Goal: Task Accomplishment & Management: Manage account settings

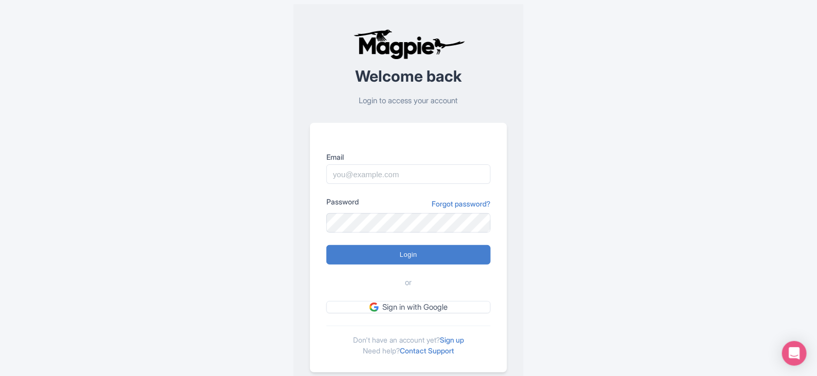
click at [377, 186] on form "Email Password Forgot password? Login or Sign in with Google" at bounding box center [408, 232] width 164 height 162
click at [384, 170] on input "Email" at bounding box center [408, 173] width 164 height 19
type input "[EMAIL_ADDRESS][DOMAIN_NAME]"
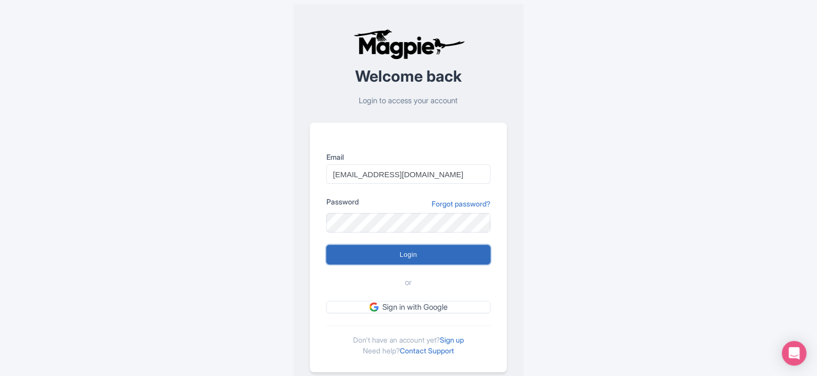
click at [409, 255] on input "Login" at bounding box center [408, 254] width 164 height 19
type input "Logging in..."
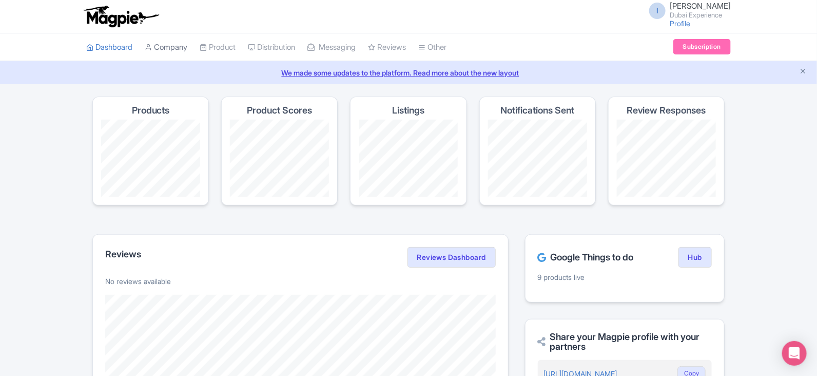
click at [180, 44] on link "Company" at bounding box center [166, 47] width 43 height 28
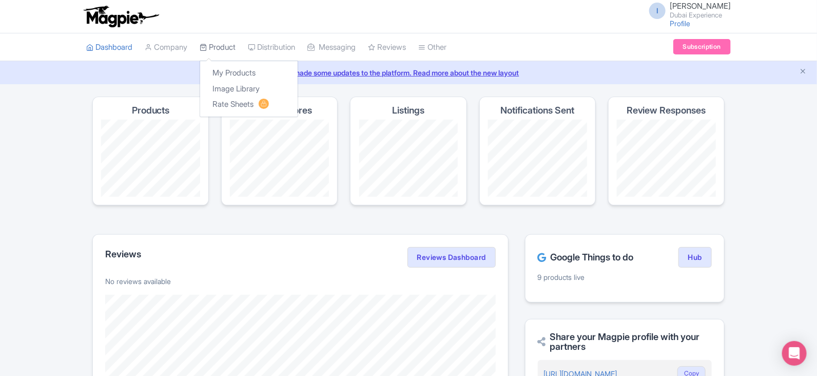
click at [217, 44] on link "Product" at bounding box center [218, 47] width 36 height 28
click at [233, 68] on link "My Products" at bounding box center [248, 73] width 97 height 16
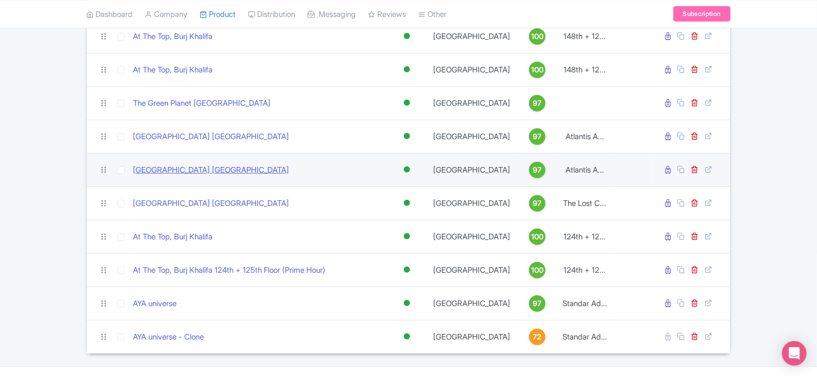
scroll to position [158, 0]
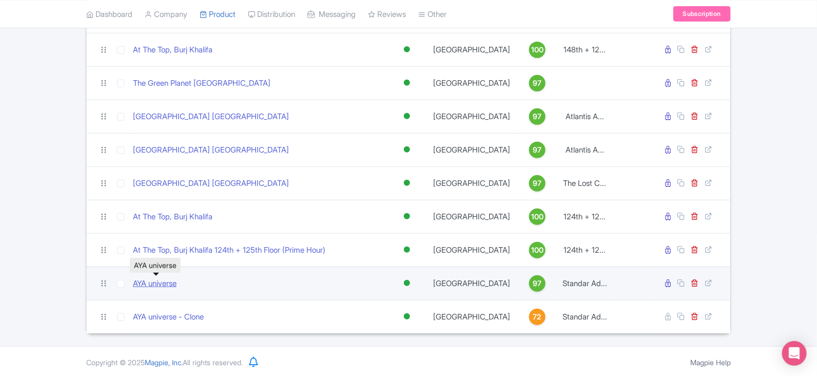
click at [153, 283] on link "AYA universe" at bounding box center [155, 284] width 44 height 12
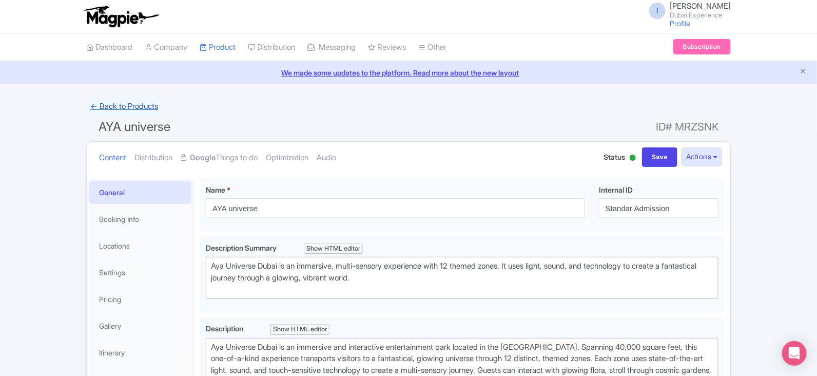
click at [121, 109] on link "← Back to Products" at bounding box center [124, 106] width 76 height 20
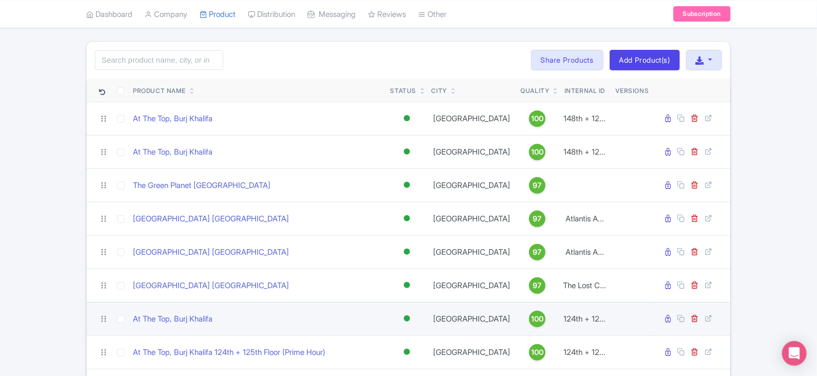
scroll to position [128, 0]
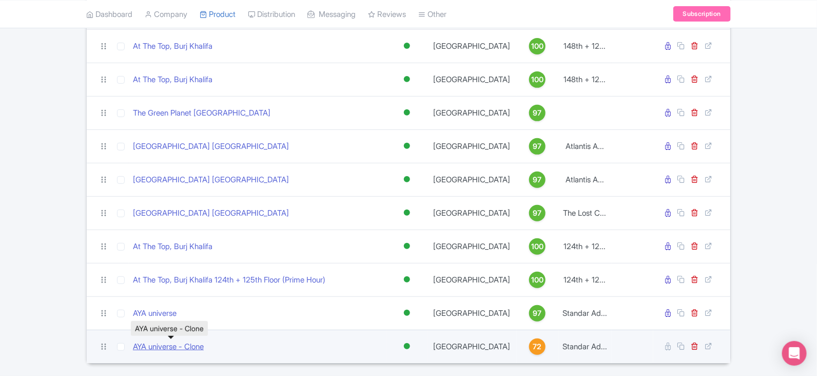
click at [166, 342] on link "AYA universe - Clone" at bounding box center [168, 347] width 71 height 12
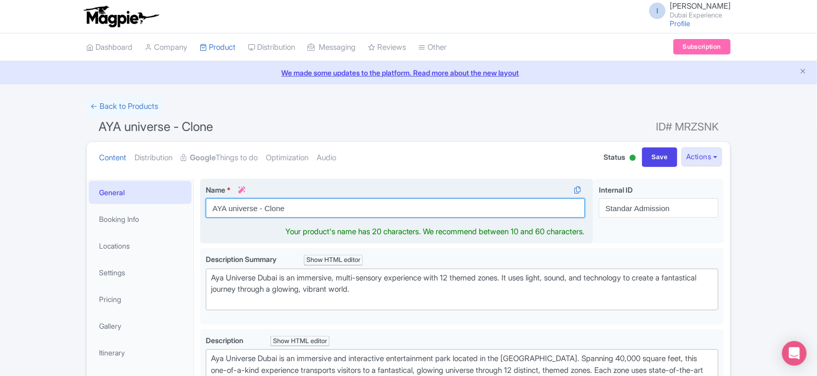
drag, startPoint x: 257, startPoint y: 206, endPoint x: 386, endPoint y: 211, distance: 129.4
click at [386, 211] on input "AYA universe - Clone" at bounding box center [395, 207] width 379 height 19
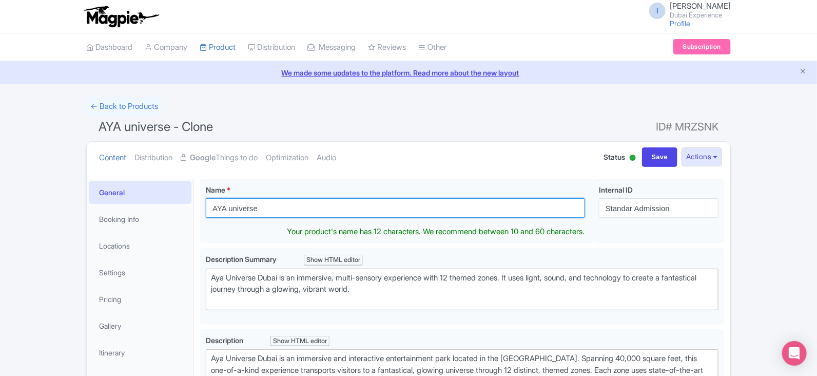
type input "AYA universe"
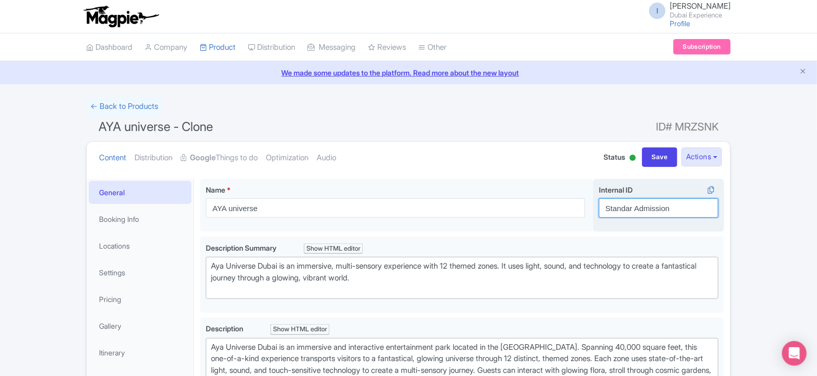
click at [648, 206] on input "Standar Admission" at bounding box center [659, 207] width 120 height 19
paste input "YA Universe + Dubai Aquarium Tickets"
click at [648, 206] on input "Standar AYA Universe + Dubai Aquarium Tickets" at bounding box center [659, 207] width 120 height 19
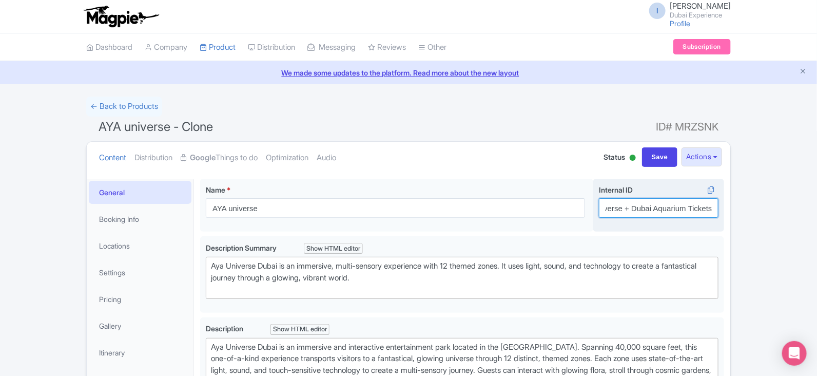
click at [648, 206] on input "Standar AYA Universe + Dubai Aquarium Tickets" at bounding box center [659, 207] width 120 height 19
paste input "text"
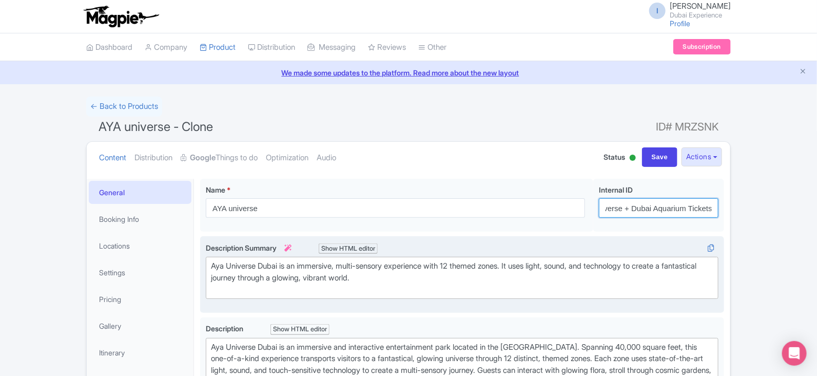
type input "AYA Universe + Dubai Aquarium Tickets"
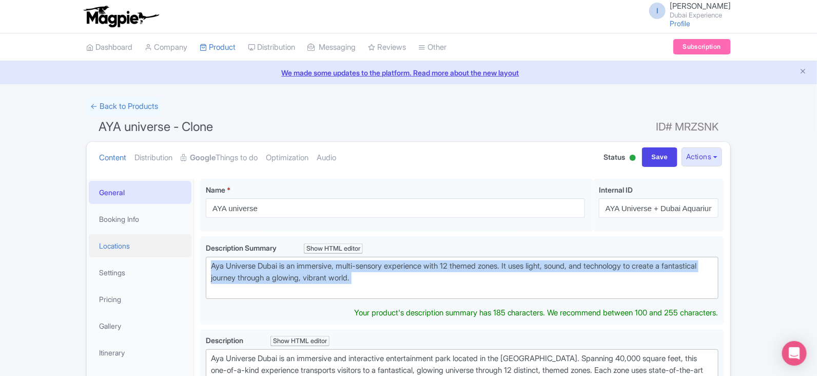
drag, startPoint x: 565, startPoint y: 285, endPoint x: 161, endPoint y: 241, distance: 406.1
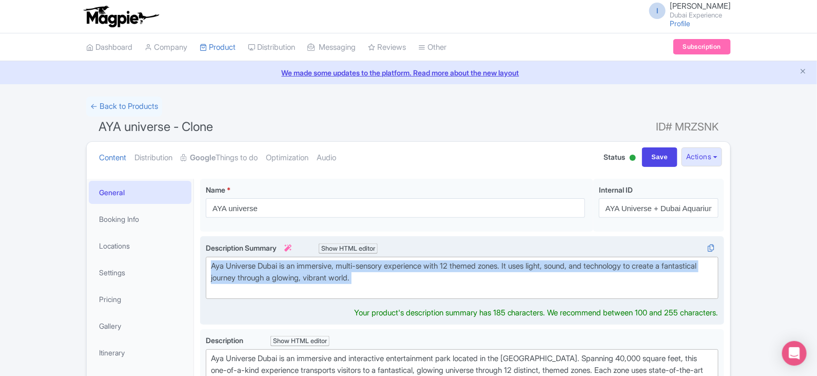
click at [458, 283] on div "Aya Universe Dubai is an immersive, multi-sensory experience with 12 themed zon…" at bounding box center [462, 277] width 502 height 35
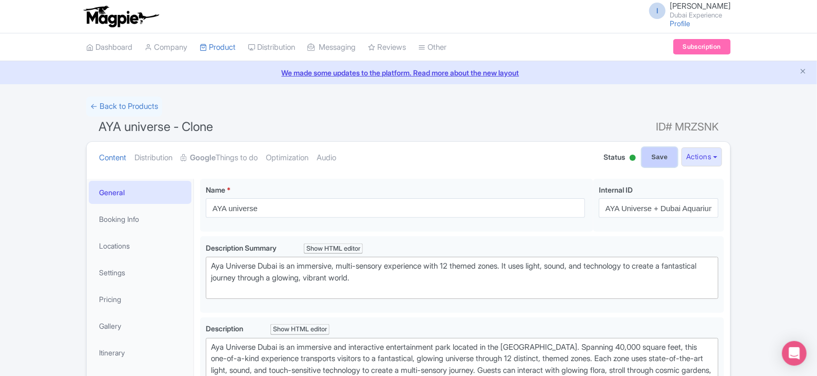
click at [650, 153] on input "Save" at bounding box center [660, 156] width 36 height 19
type input "Saving..."
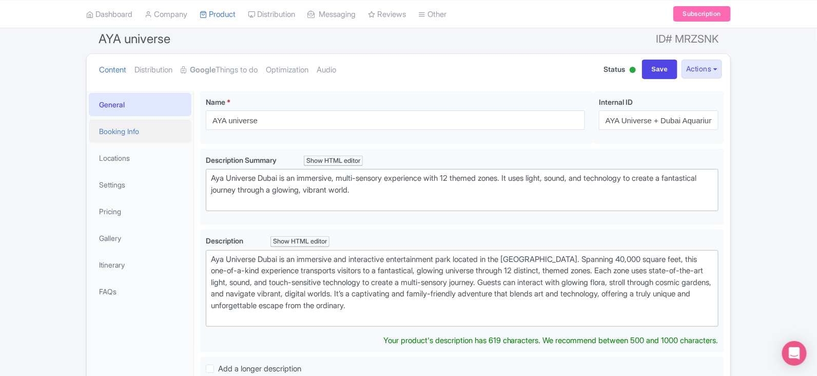
scroll to position [128, 0]
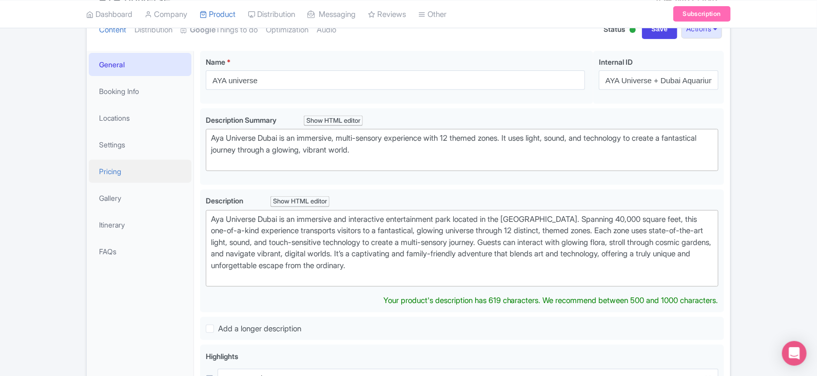
click at [147, 169] on link "Pricing" at bounding box center [140, 171] width 103 height 23
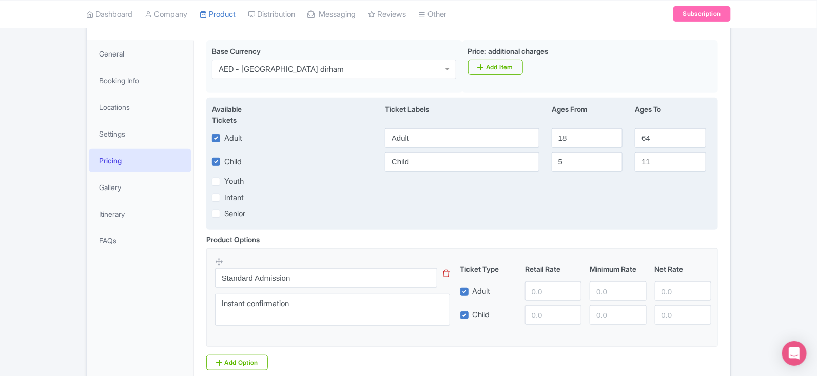
scroll to position [225, 0]
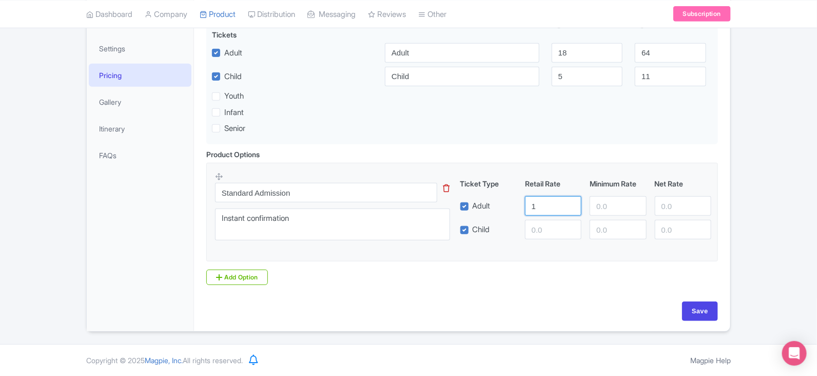
click at [568, 205] on input "1" at bounding box center [553, 205] width 56 height 19
paste input "239"
click at [568, 205] on input "1240" at bounding box center [553, 205] width 56 height 19
click at [568, 205] on input "1241" at bounding box center [553, 205] width 56 height 19
click at [568, 205] on input "1242" at bounding box center [553, 205] width 56 height 19
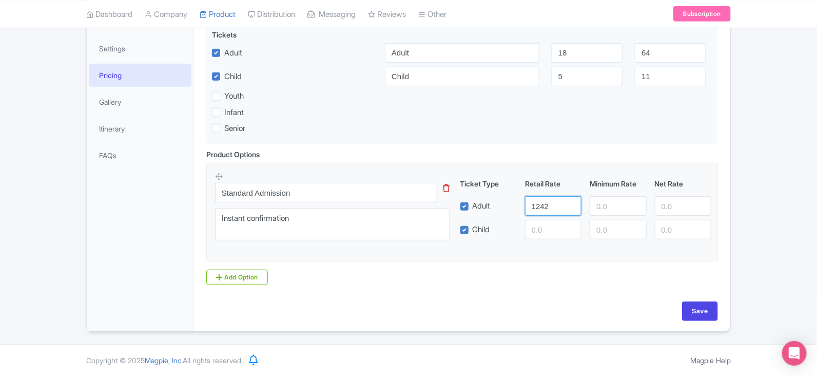
click at [563, 208] on input "1242" at bounding box center [553, 205] width 56 height 19
paste input "239"
type input "239"
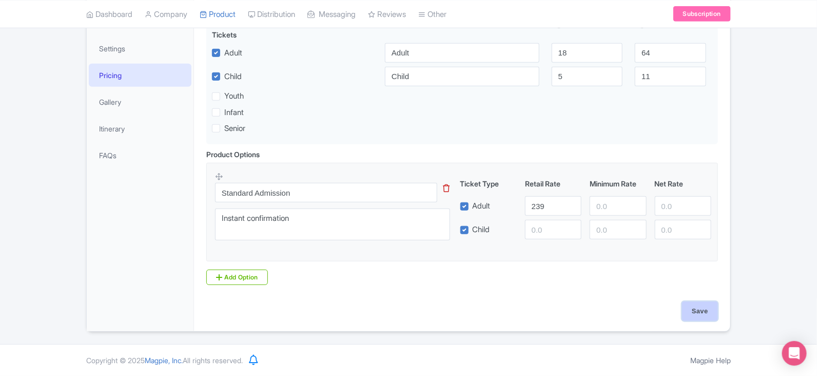
click at [716, 310] on input "Save" at bounding box center [700, 310] width 36 height 19
type input "Saving..."
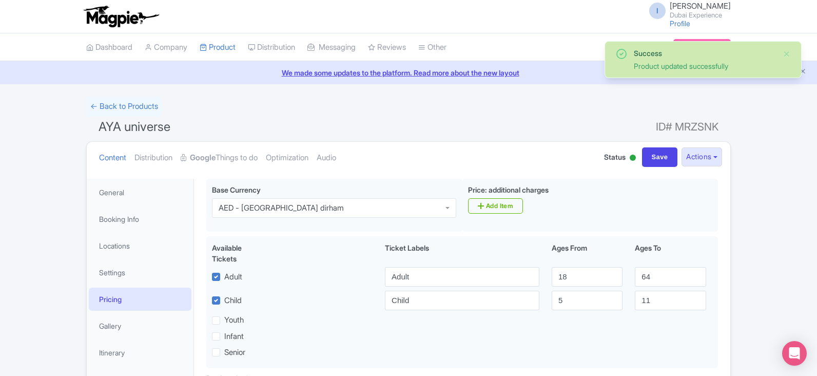
scroll to position [114, 0]
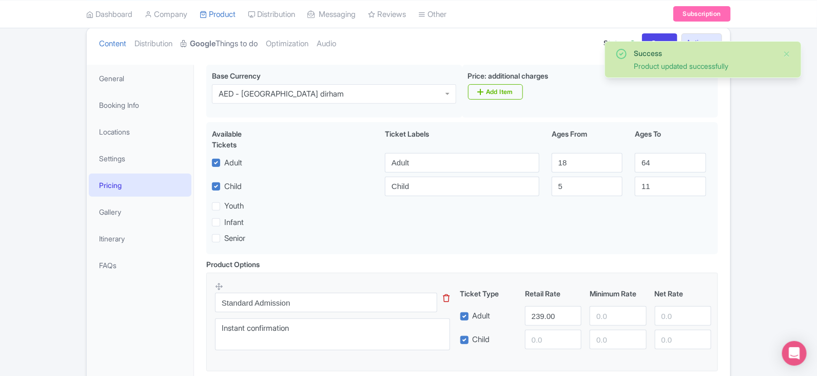
click at [243, 47] on link "Google Things to do" at bounding box center [219, 44] width 77 height 32
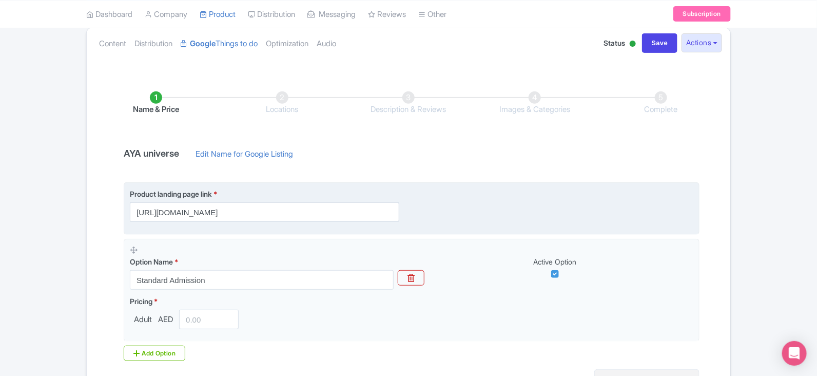
scroll to position [220, 0]
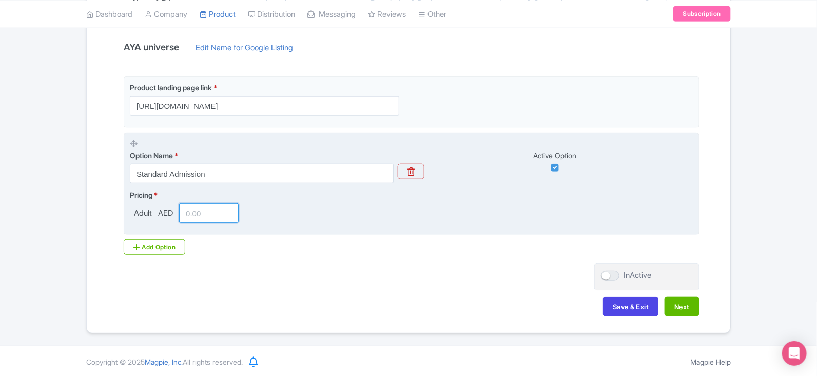
click at [196, 211] on input "number" at bounding box center [209, 212] width 60 height 19
paste input "239"
type input "239"
click at [309, 209] on div "Pricing * Adult AED 239" at bounding box center [411, 205] width 563 height 33
click at [229, 176] on input "Standard Admission" at bounding box center [262, 173] width 264 height 19
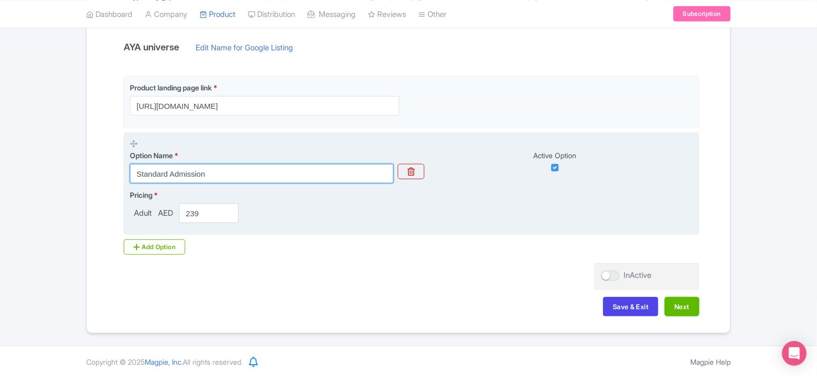
click at [229, 176] on input "Standard Admission" at bounding box center [262, 173] width 264 height 19
paste input "AYA Universe + Dubai Aquarium Tickets"
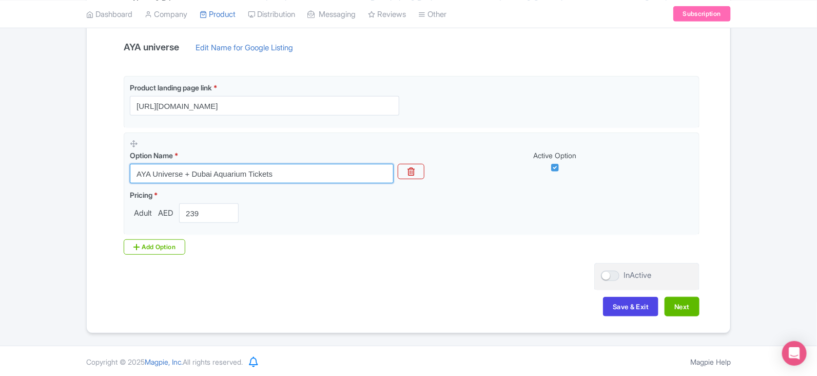
type input "AYA Universe + Dubai Aquarium Tickets"
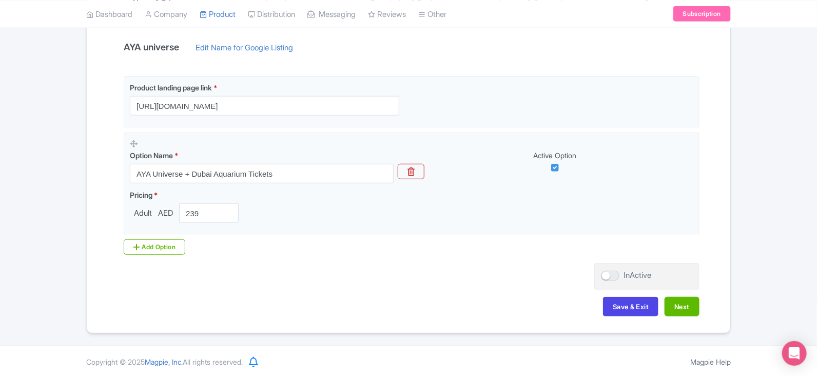
click at [455, 262] on div "Product landing page link * https://www.dubai-experience.co/aya-universe Option…" at bounding box center [408, 169] width 582 height 187
drag, startPoint x: 398, startPoint y: 252, endPoint x: 405, endPoint y: 254, distance: 7.5
click at [398, 252] on div "Product landing page link * https://www.dubai-experience.co/aya-universe Option…" at bounding box center [408, 165] width 582 height 179
click at [617, 272] on div at bounding box center [610, 275] width 18 height 10
click at [607, 272] on input "InActive" at bounding box center [604, 275] width 7 height 7
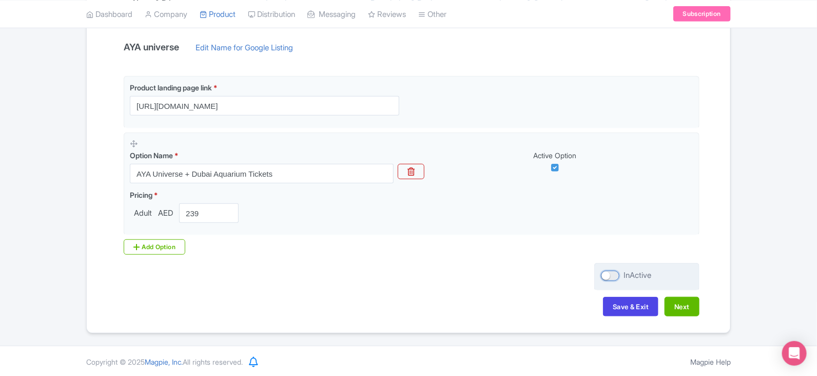
checkbox input "true"
click at [623, 303] on button "Save & Exit" at bounding box center [630, 306] width 55 height 19
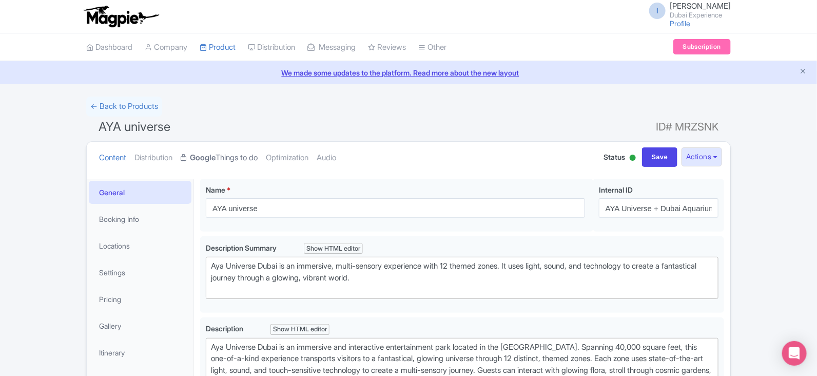
click at [229, 154] on link "Google Things to do" at bounding box center [219, 158] width 77 height 32
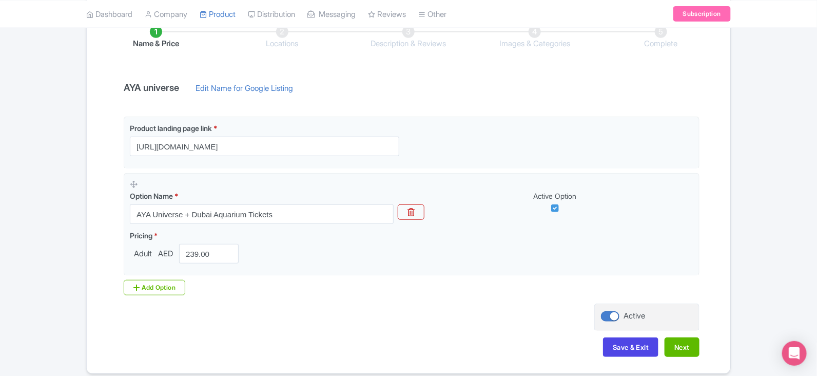
scroll to position [192, 0]
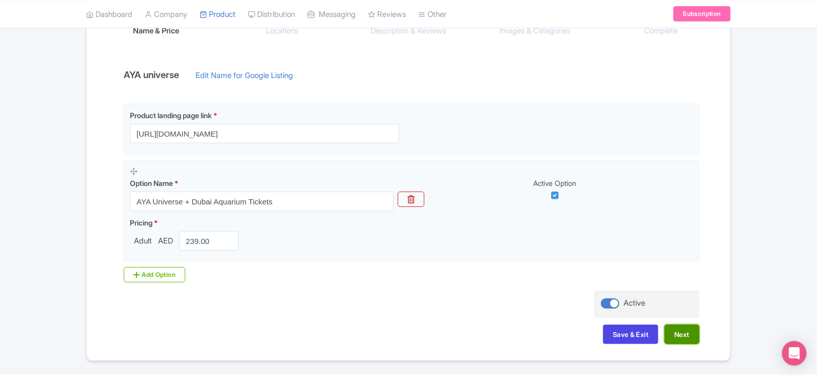
click at [680, 331] on button "Next" at bounding box center [681, 333] width 35 height 19
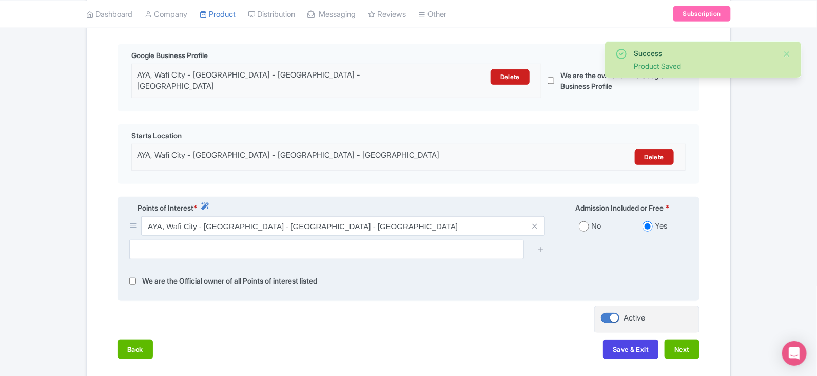
scroll to position [256, 0]
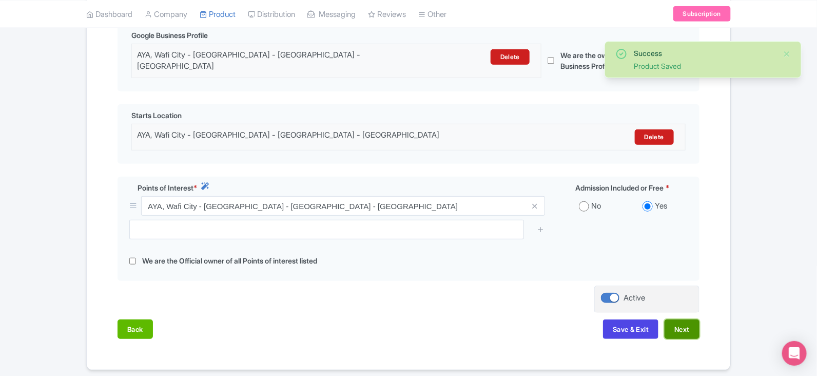
click at [686, 322] on button "Next" at bounding box center [681, 328] width 35 height 19
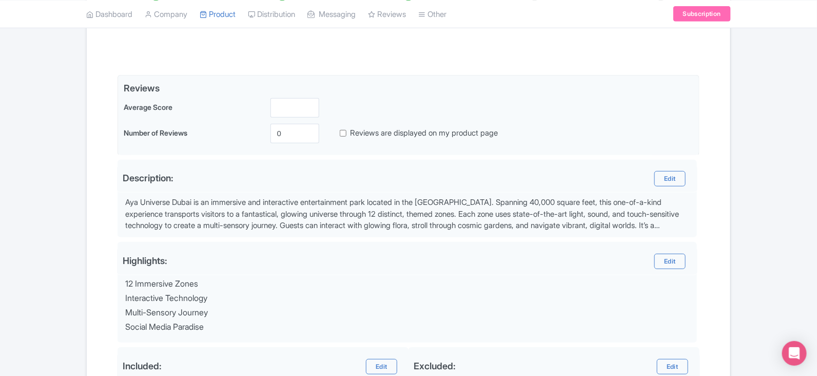
scroll to position [137, 0]
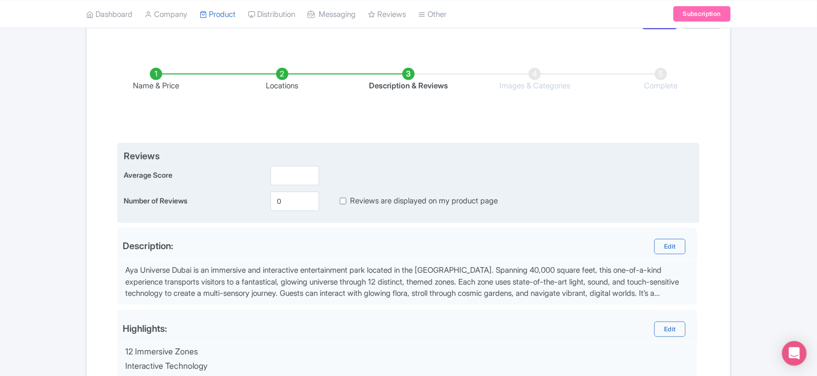
click at [362, 201] on label "Reviews are displayed on my product page" at bounding box center [424, 201] width 148 height 12
click at [346, 201] on input "Reviews are displayed on my product page" at bounding box center [343, 201] width 7 height 12
checkbox input "true"
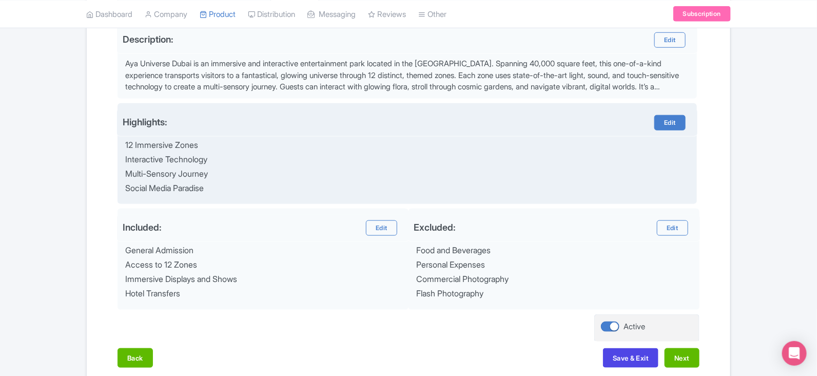
scroll to position [394, 0]
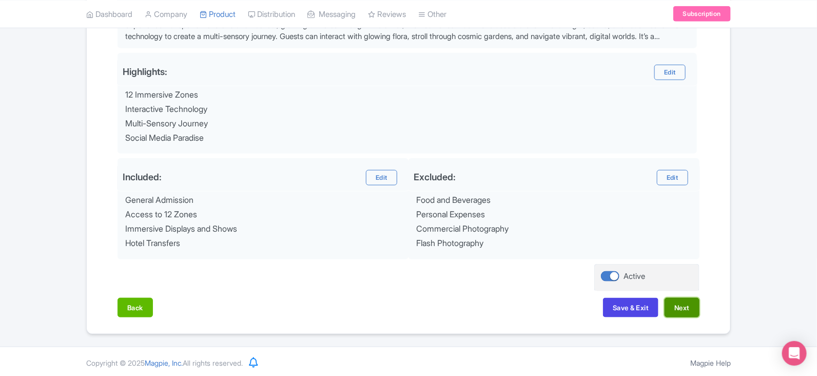
click at [680, 306] on button "Next" at bounding box center [681, 307] width 35 height 19
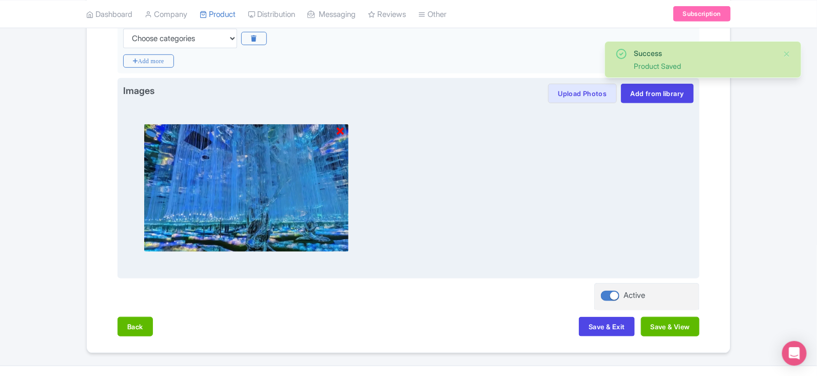
scroll to position [297, 0]
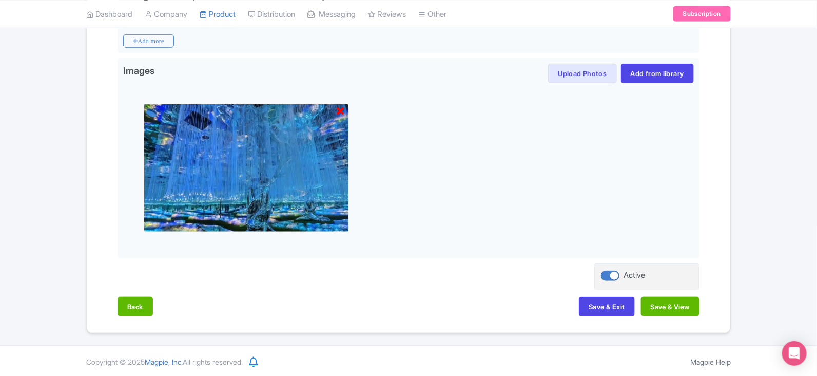
click at [597, 316] on div "Back Save & Exit Save & View" at bounding box center [408, 312] width 582 height 30
click at [597, 307] on button "Save & Exit" at bounding box center [606, 306] width 55 height 19
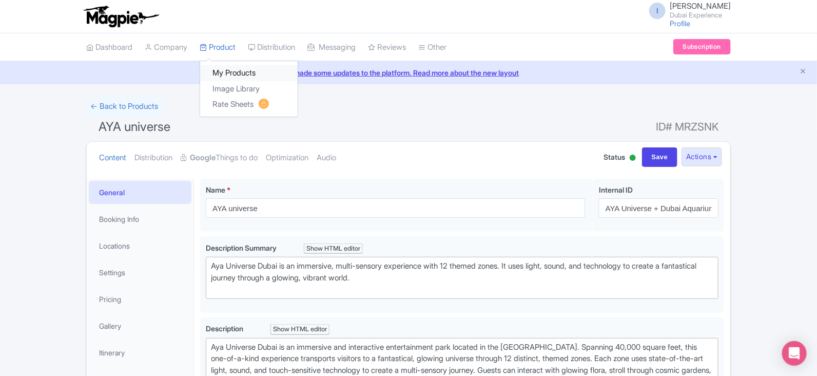
click at [232, 70] on link "My Products" at bounding box center [248, 73] width 97 height 16
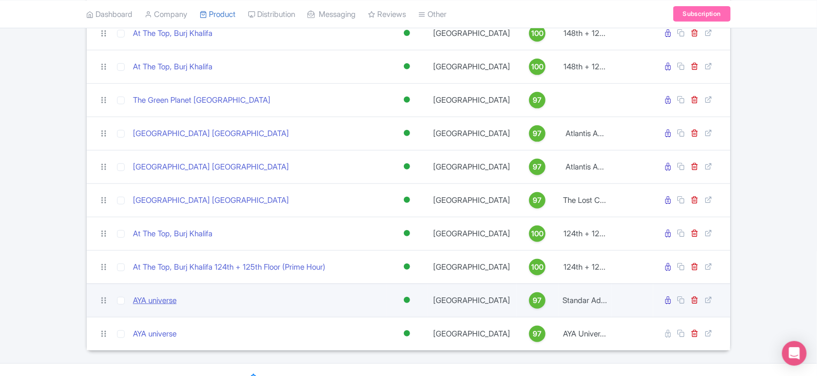
scroll to position [158, 0]
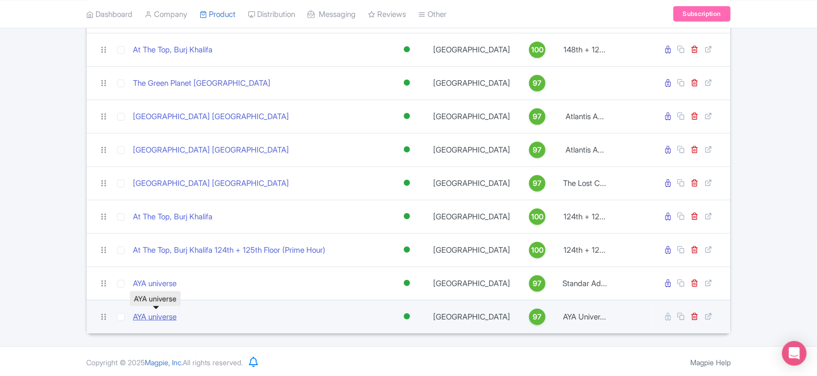
click at [146, 318] on link "AYA universe" at bounding box center [155, 317] width 44 height 12
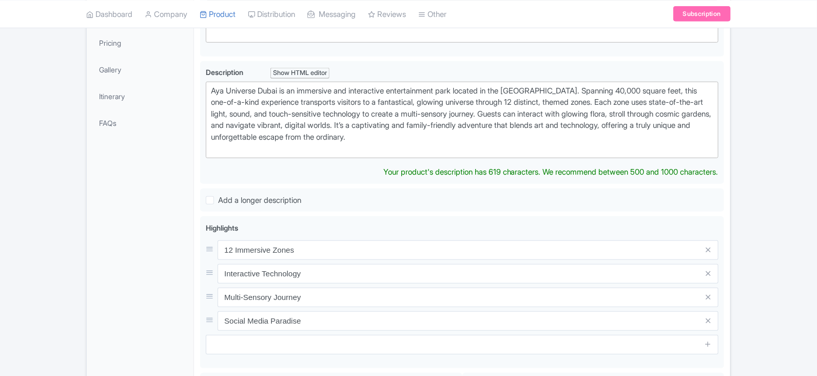
scroll to position [192, 0]
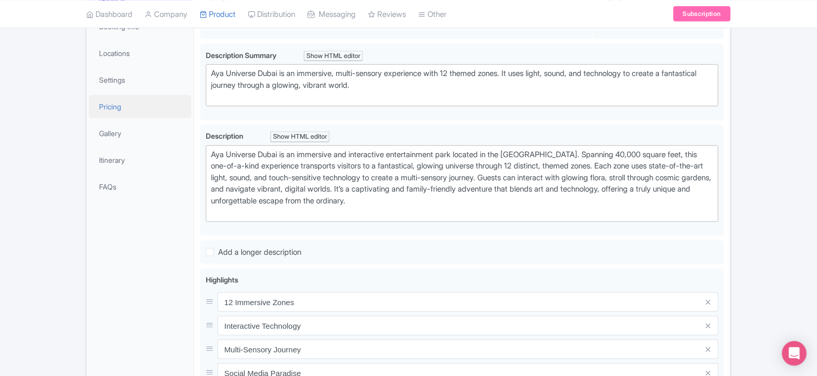
click at [154, 116] on link "Pricing" at bounding box center [140, 106] width 103 height 23
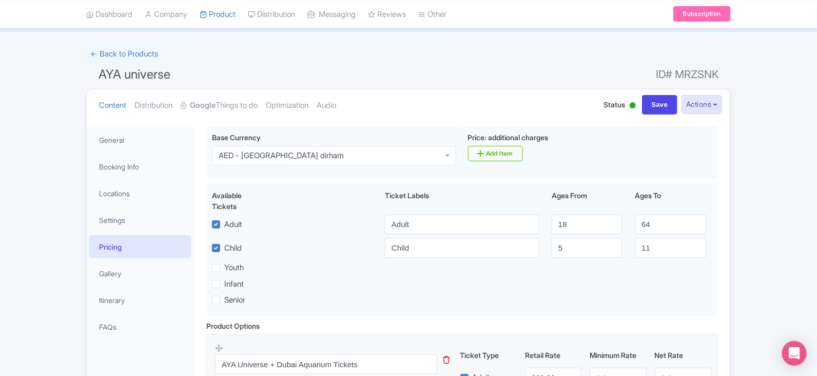
scroll to position [32, 0]
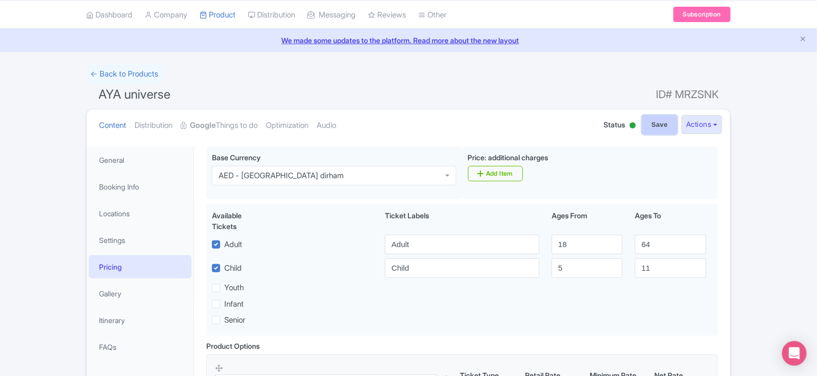
click at [649, 125] on input "Save" at bounding box center [660, 124] width 36 height 19
type input "Saving..."
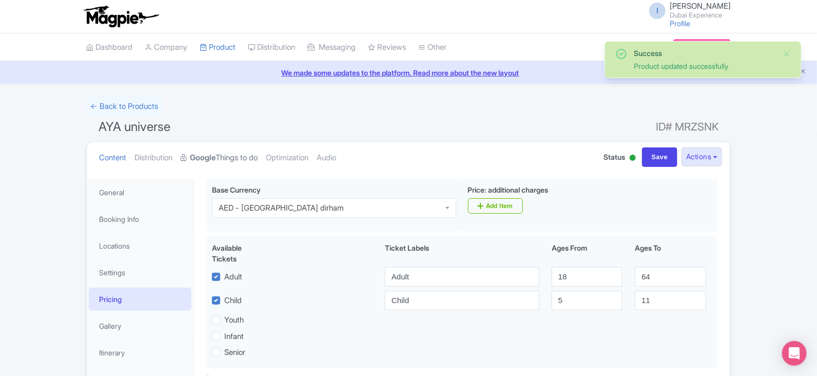
click at [232, 162] on link "Google Things to do" at bounding box center [219, 158] width 77 height 32
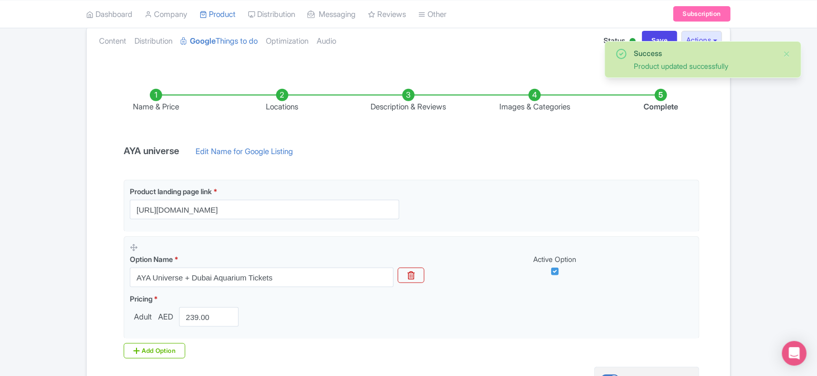
scroll to position [220, 0]
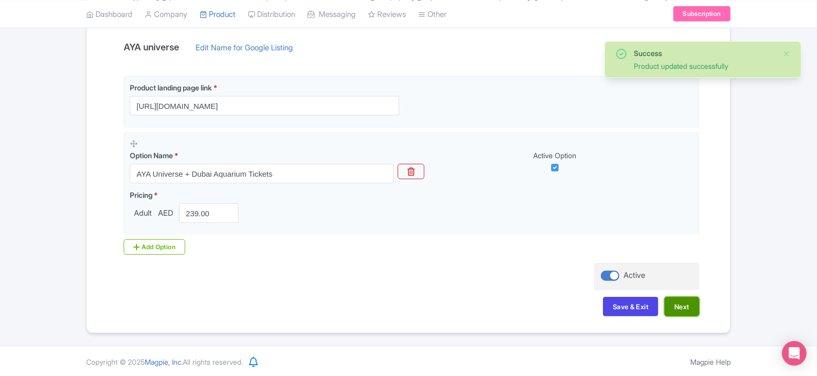
click at [690, 309] on button "Next" at bounding box center [681, 306] width 35 height 19
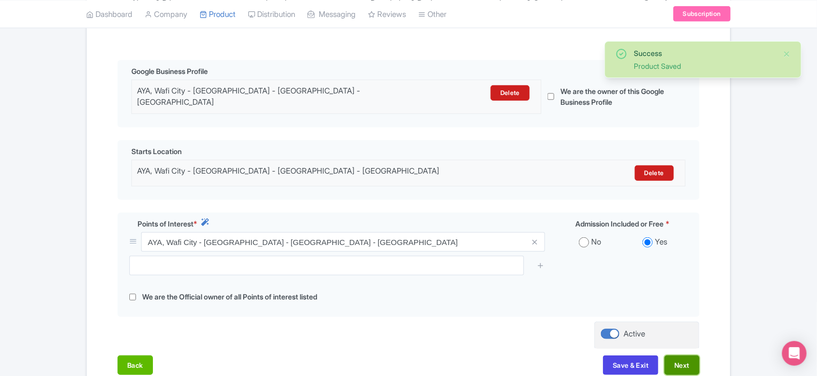
click at [680, 355] on button "Next" at bounding box center [681, 364] width 35 height 19
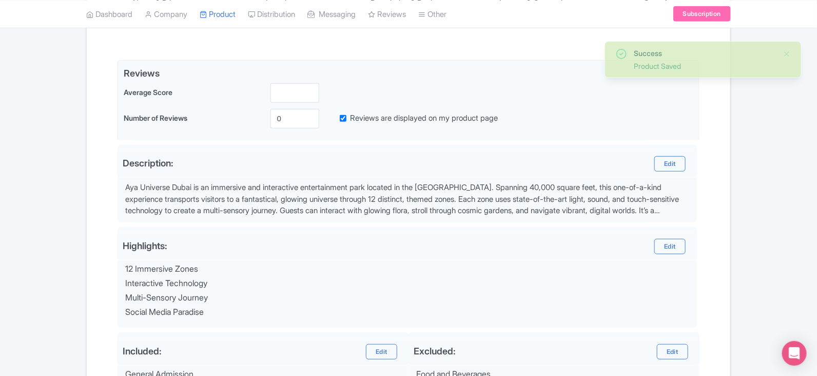
scroll to position [394, 0]
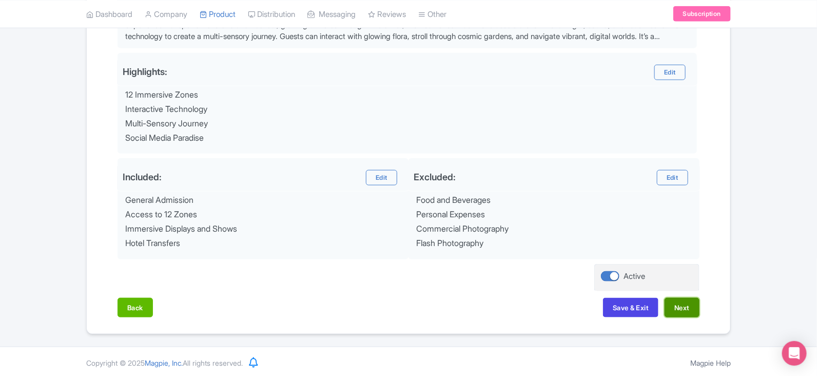
click at [693, 307] on button "Next" at bounding box center [681, 307] width 35 height 19
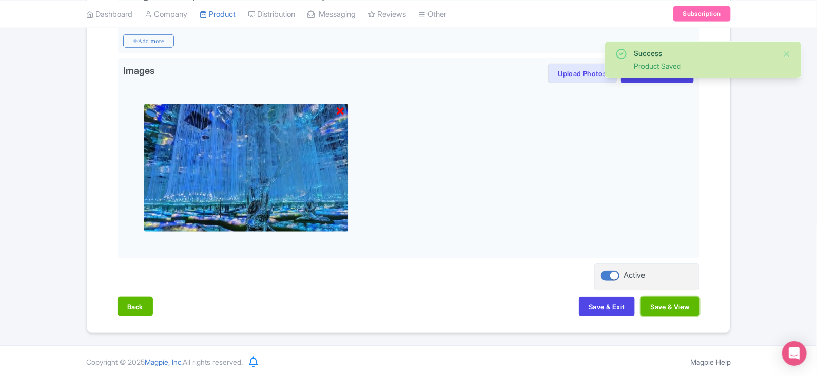
click at [693, 307] on button "Save & View" at bounding box center [670, 306] width 58 height 19
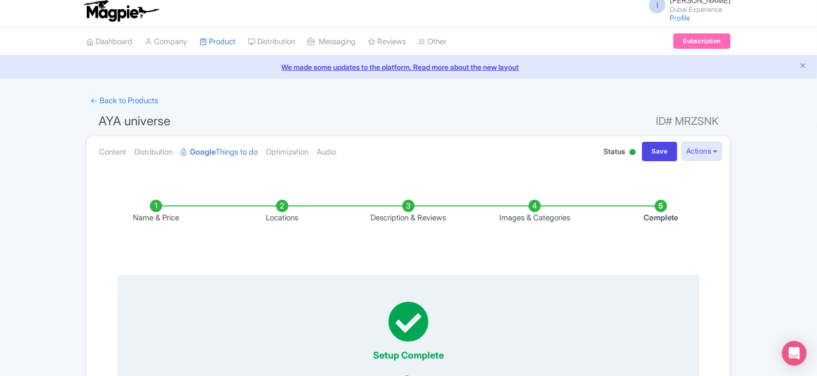
scroll to position [0, 0]
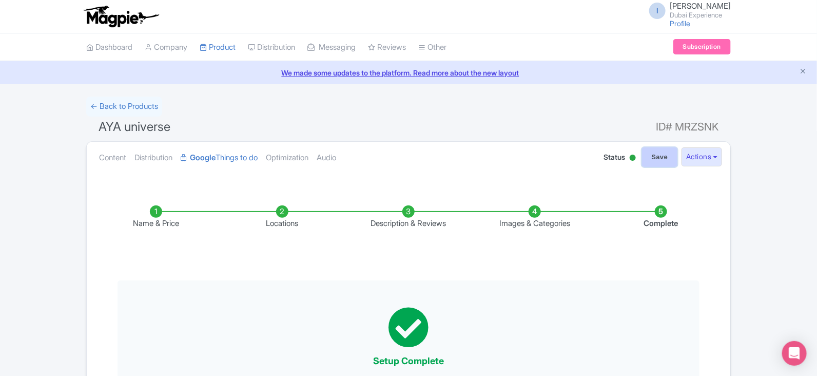
click at [653, 156] on input "Save" at bounding box center [660, 156] width 36 height 19
type input "Saving..."
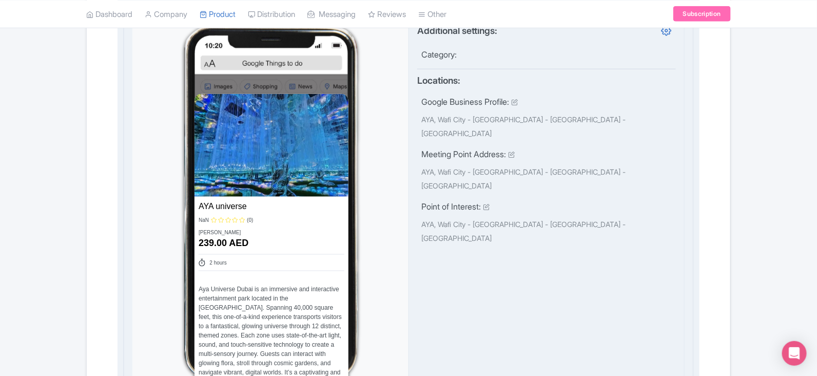
scroll to position [513, 0]
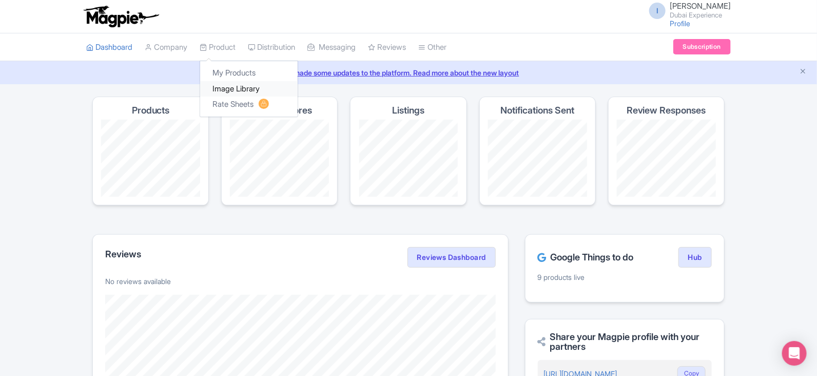
click at [231, 81] on link "Image Library" at bounding box center [248, 89] width 97 height 16
click at [231, 75] on link "My Products" at bounding box center [248, 73] width 97 height 16
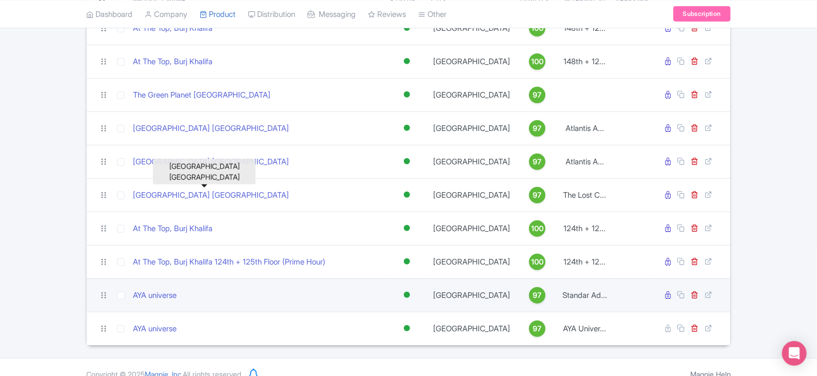
scroll to position [158, 0]
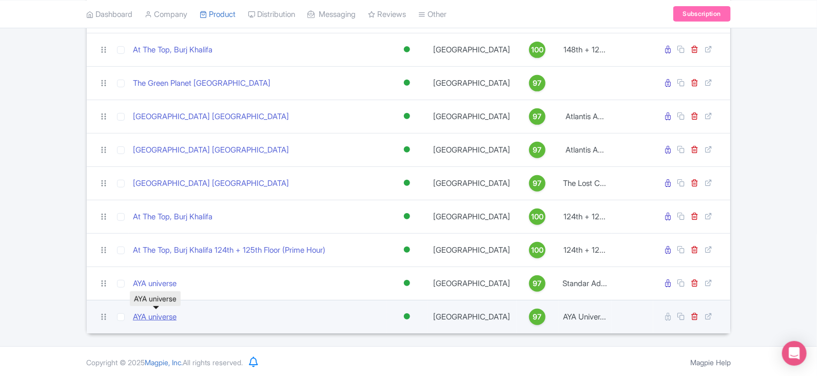
click at [168, 311] on link "AYA universe" at bounding box center [155, 317] width 44 height 12
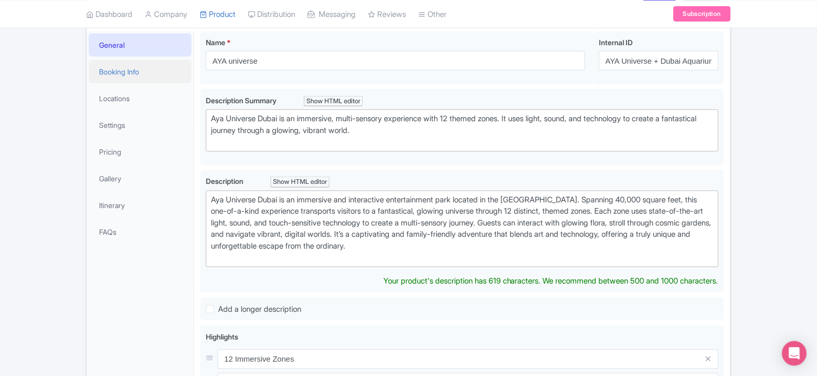
scroll to position [64, 0]
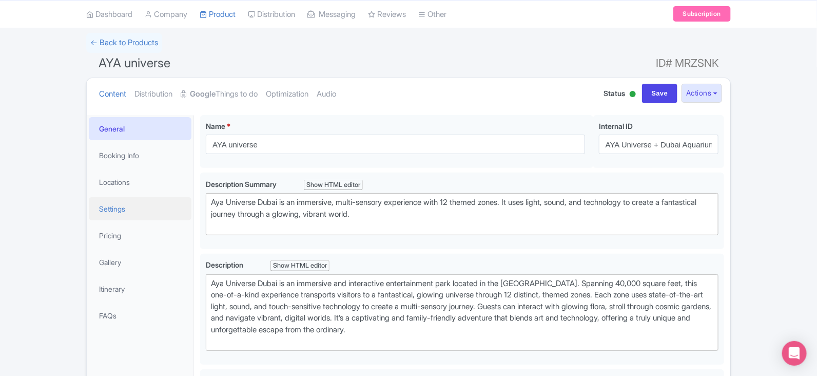
click at [122, 206] on link "Settings" at bounding box center [140, 208] width 103 height 23
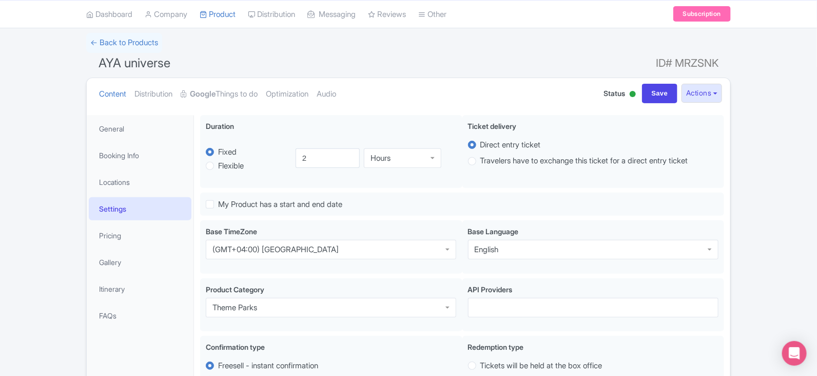
click at [122, 222] on li "Pricing" at bounding box center [140, 235] width 107 height 27
click at [123, 231] on link "Pricing" at bounding box center [140, 235] width 103 height 23
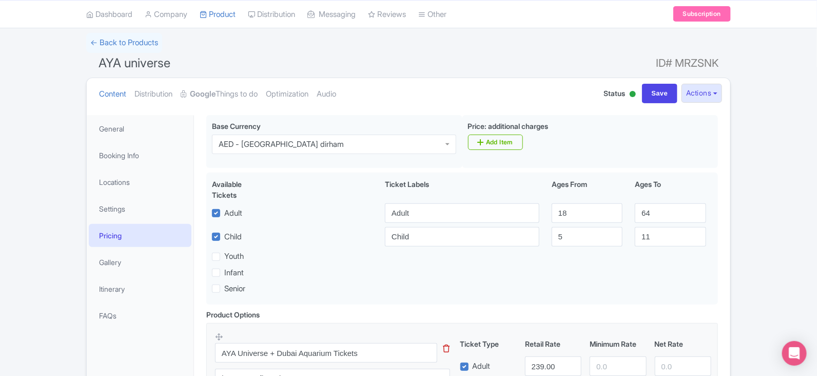
scroll to position [192, 0]
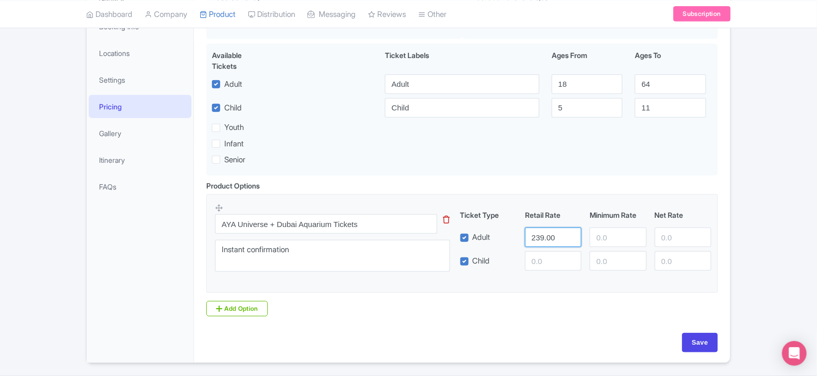
click at [557, 237] on input "239.00" at bounding box center [553, 236] width 56 height 19
paste input "58"
type input "258"
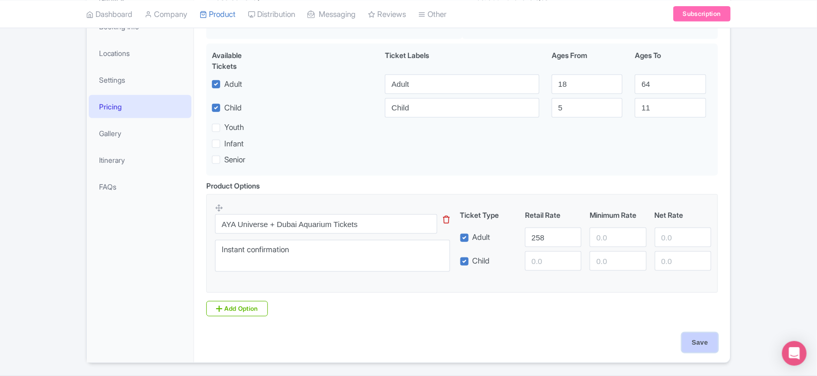
click at [687, 339] on input "Save" at bounding box center [700, 341] width 36 height 19
type input "Saving..."
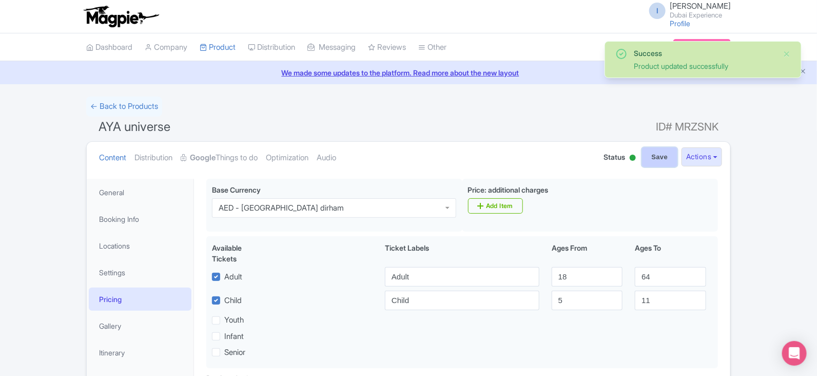
click at [657, 164] on input "Save" at bounding box center [660, 156] width 36 height 19
type input "Saving..."
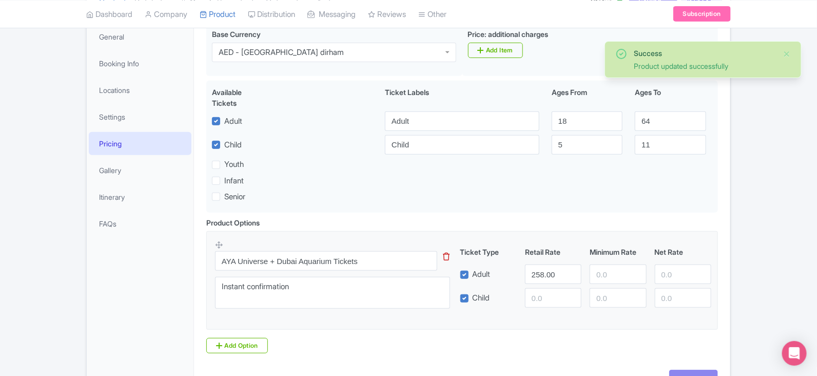
scroll to position [192, 0]
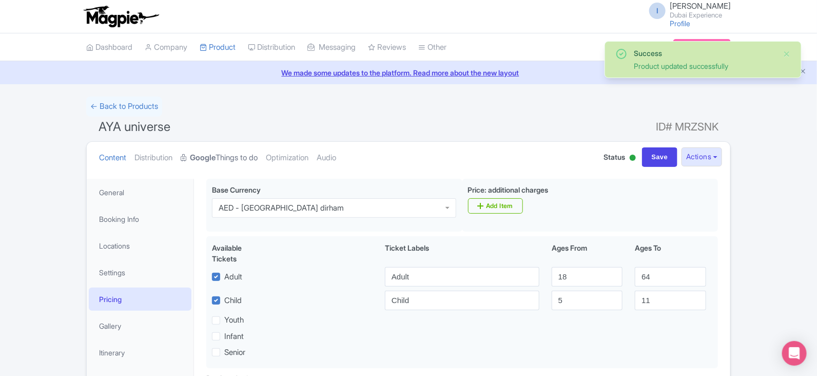
click at [225, 150] on link "Google Things to do" at bounding box center [219, 158] width 77 height 32
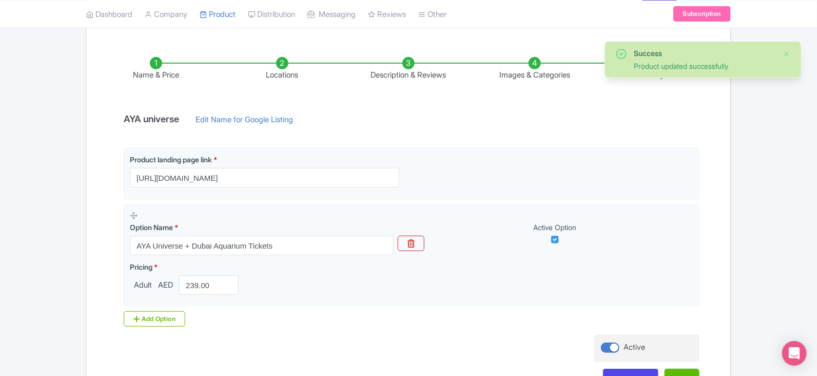
scroll to position [220, 0]
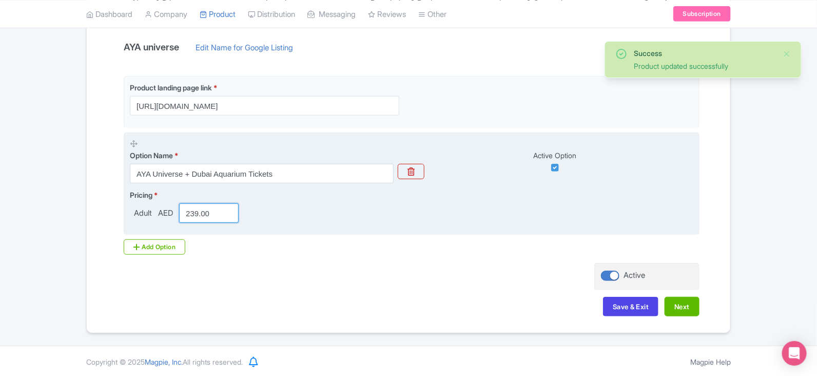
click at [193, 214] on input "239.00" at bounding box center [209, 212] width 60 height 19
paste input "58"
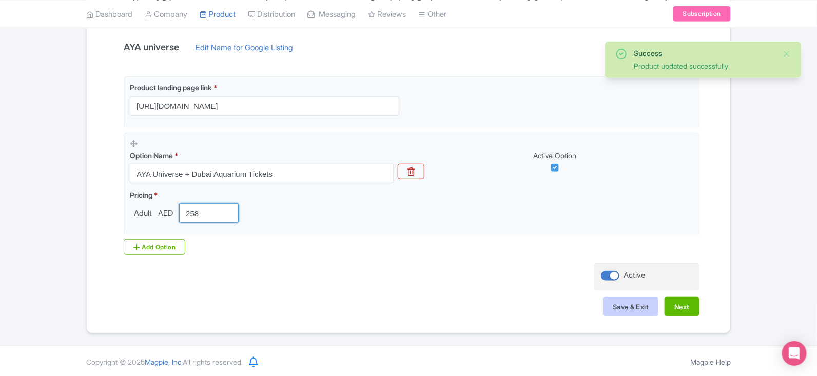
type input "258"
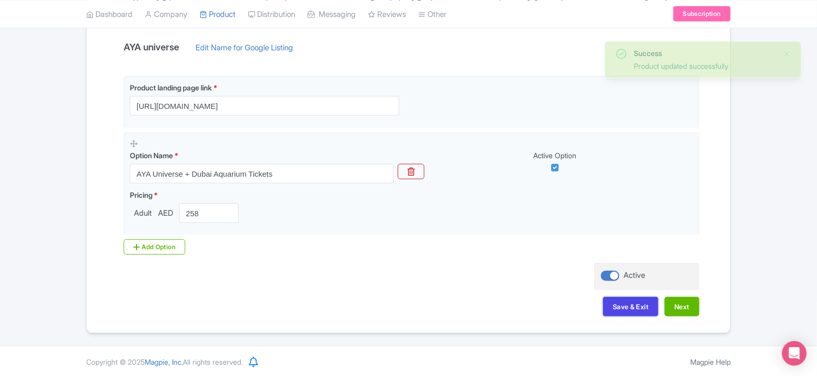
drag, startPoint x: 655, startPoint y: 309, endPoint x: 713, endPoint y: 316, distance: 58.4
click at [713, 316] on div "Name & Price Locations Description & Reviews Images & Categories Complete AYA u…" at bounding box center [408, 146] width 631 height 362
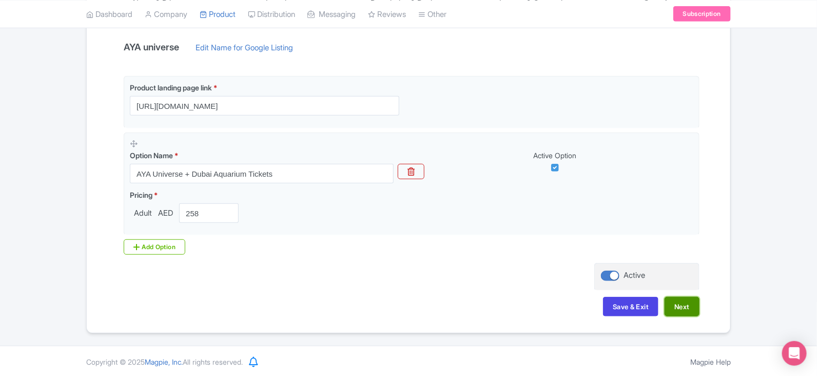
click at [685, 308] on button "Next" at bounding box center [681, 306] width 35 height 19
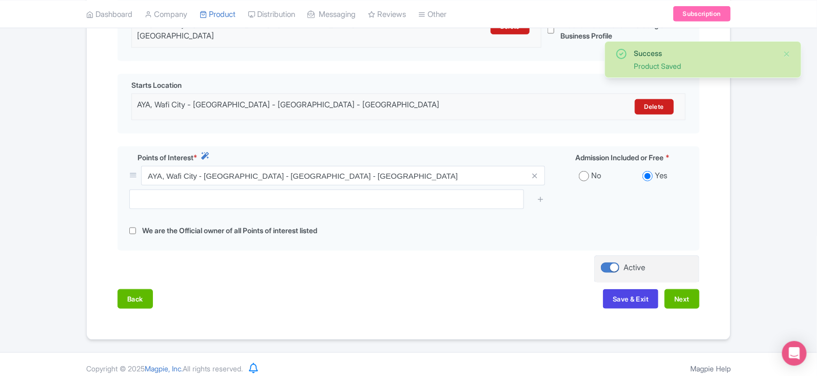
scroll to position [287, 0]
click at [680, 292] on button "Next" at bounding box center [681, 297] width 35 height 19
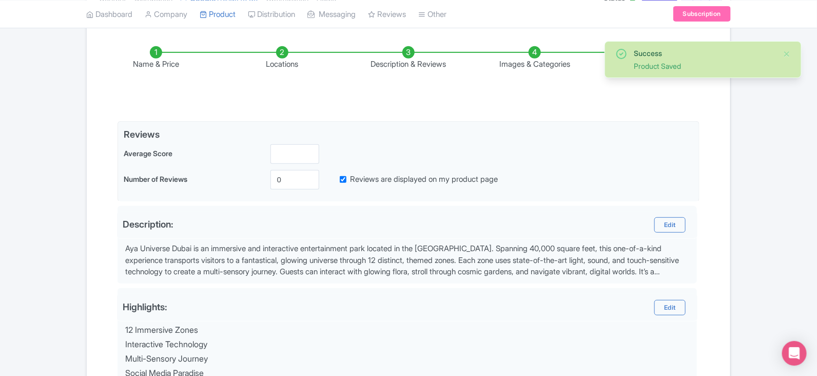
scroll to position [394, 0]
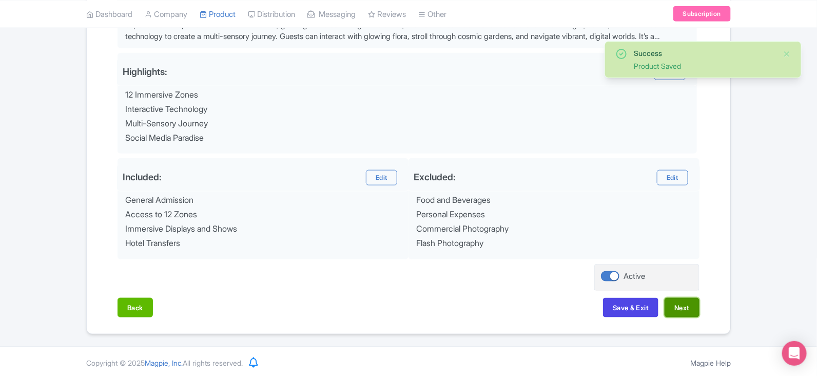
click at [693, 302] on button "Next" at bounding box center [681, 307] width 35 height 19
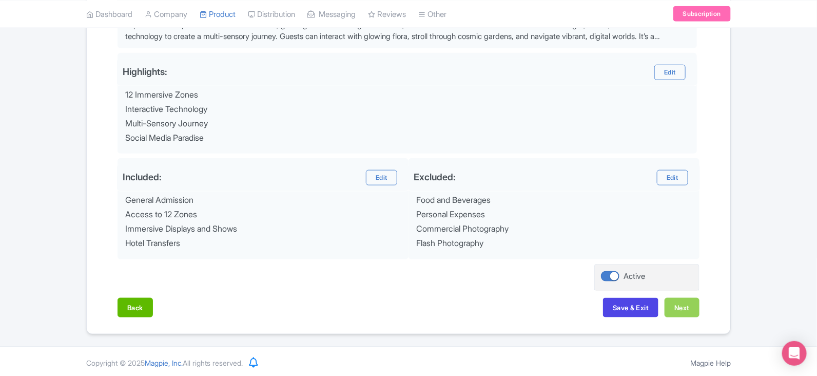
scroll to position [297, 0]
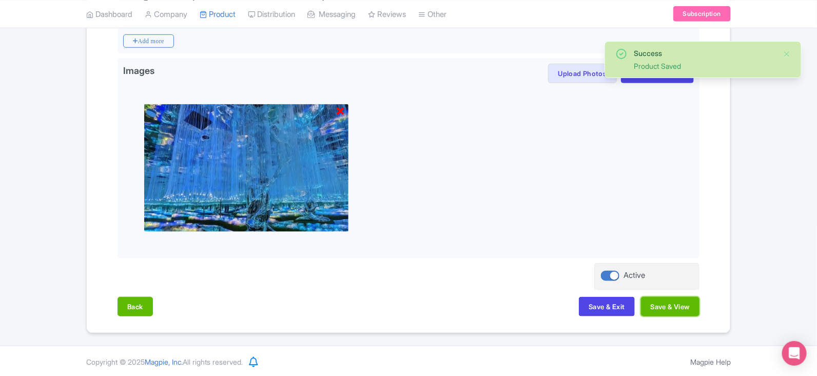
click at [693, 302] on button "Save & View" at bounding box center [670, 306] width 58 height 19
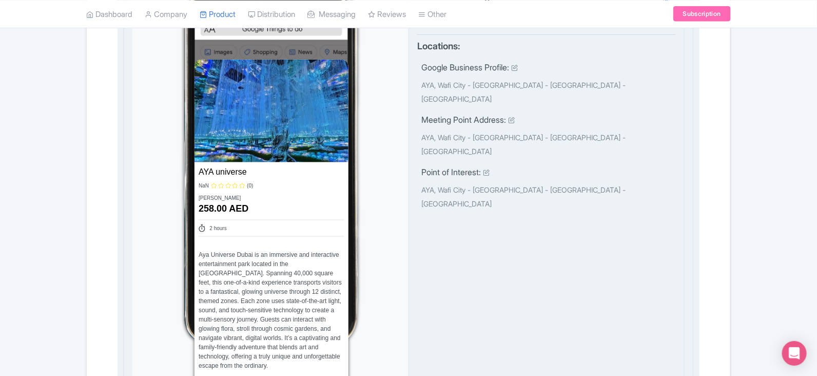
scroll to position [746, 0]
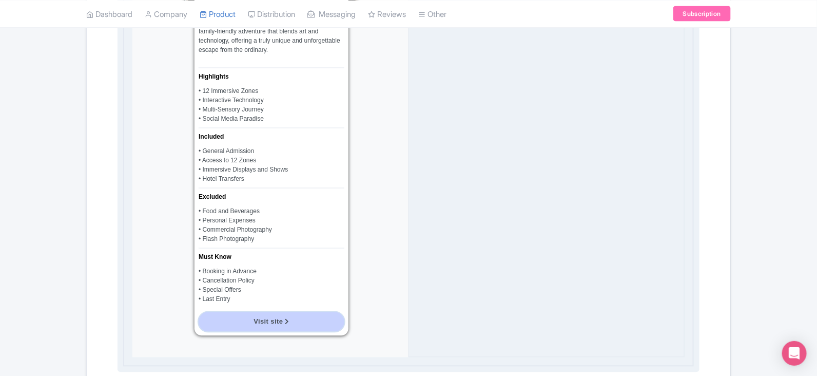
click at [281, 314] on link "Visit site" at bounding box center [272, 321] width 146 height 19
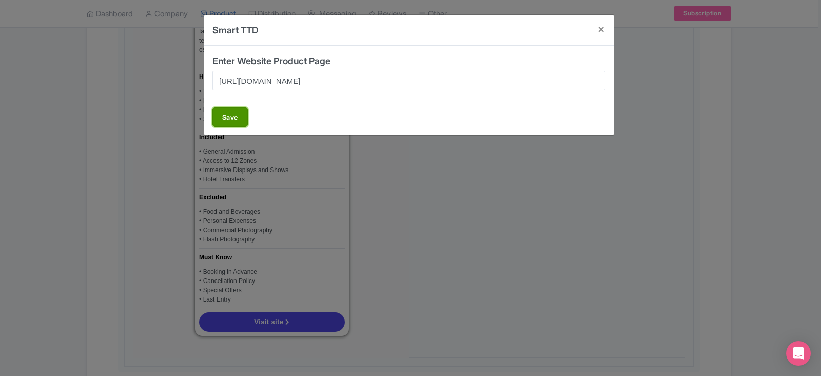
click at [223, 114] on button "Save" at bounding box center [229, 116] width 35 height 19
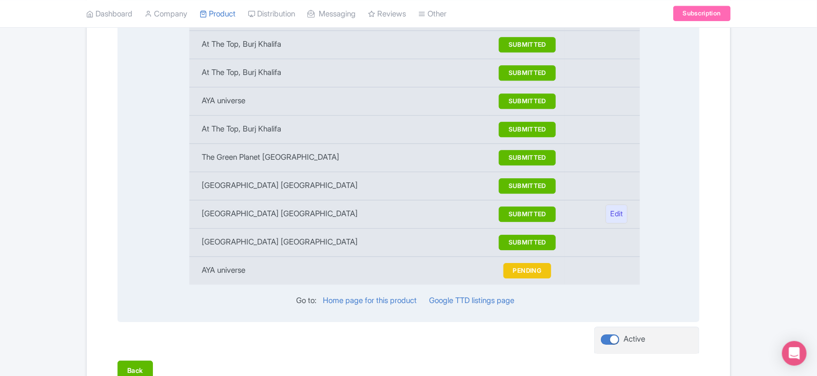
scroll to position [1237, 0]
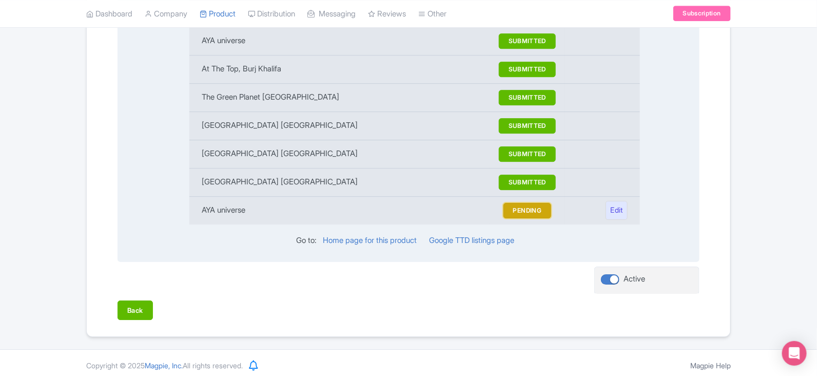
click at [529, 208] on button "PENDING" at bounding box center [527, 210] width 48 height 15
click at [210, 205] on td "AYA universe" at bounding box center [339, 210] width 301 height 28
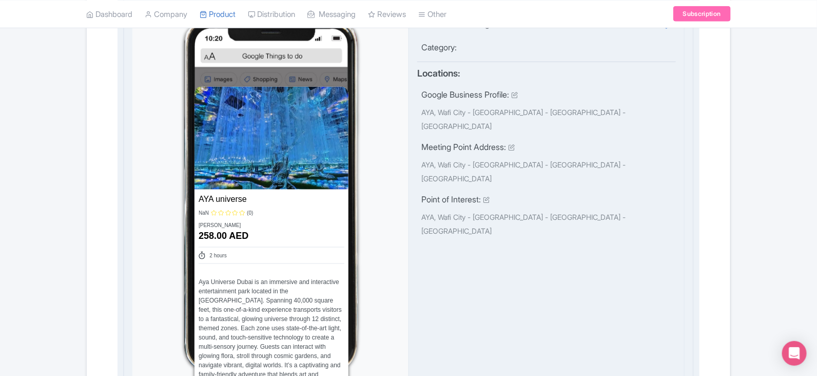
scroll to position [0, 0]
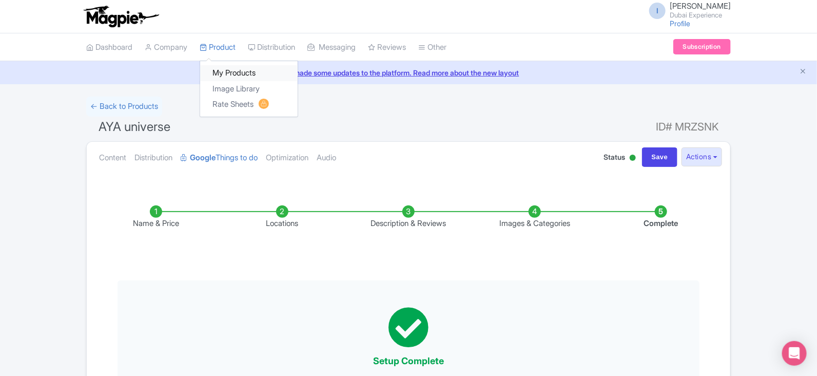
click at [236, 72] on link "My Products" at bounding box center [248, 73] width 97 height 16
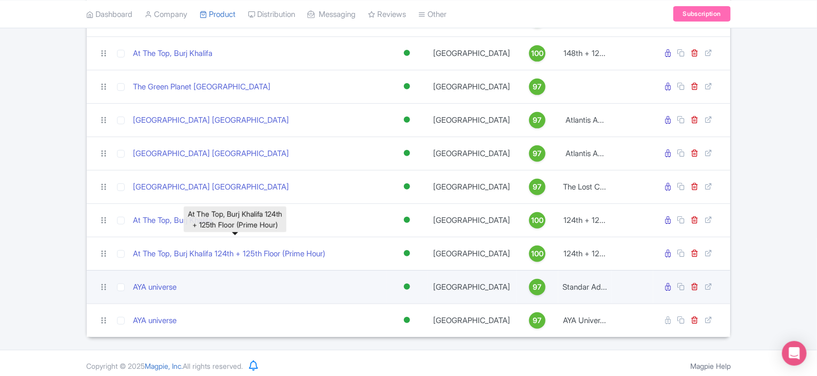
scroll to position [158, 0]
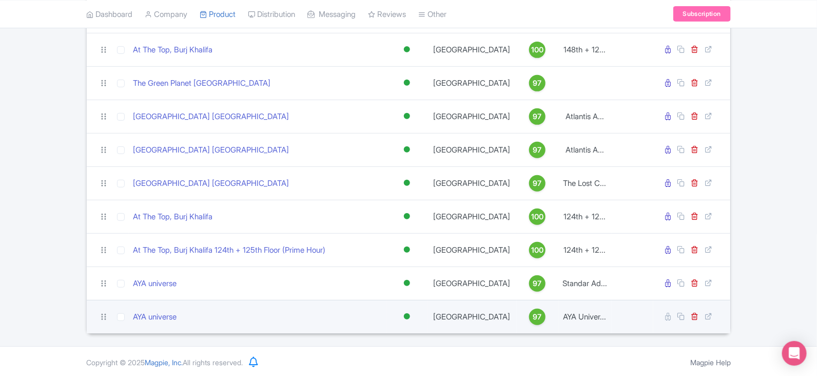
click at [169, 321] on td "AYA universe" at bounding box center [258, 316] width 258 height 33
click at [169, 316] on link "AYA universe" at bounding box center [155, 317] width 44 height 12
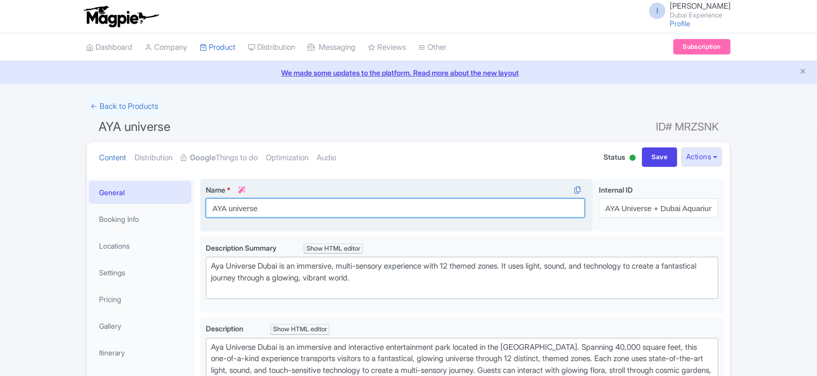
click at [323, 207] on input "AYA universe" at bounding box center [395, 207] width 379 height 19
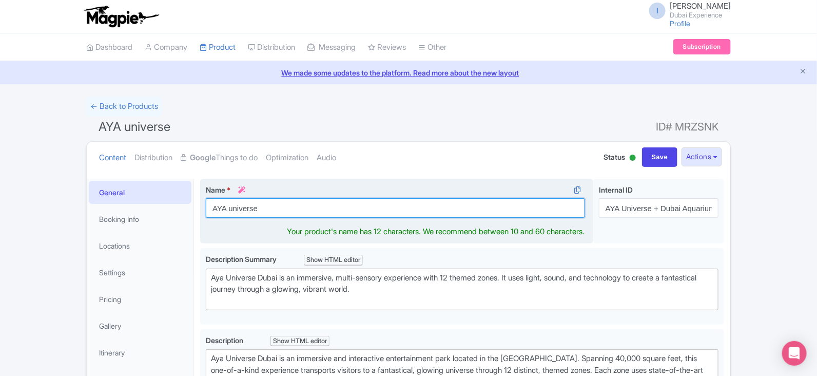
click at [323, 207] on input "AYA universe" at bounding box center [395, 207] width 379 height 19
paste input "Universe + Dubai Aquarium Tickets"
type input "AYA universe"
click at [323, 207] on input "AYA universe" at bounding box center [395, 207] width 379 height 19
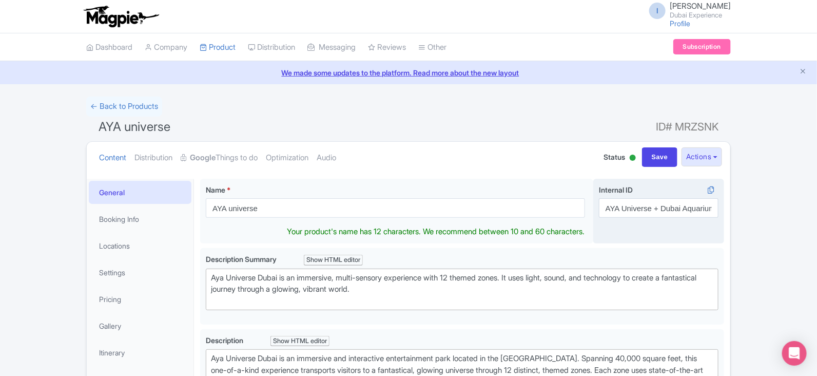
click at [692, 234] on div "AYA universe Name * i AYA universe Your product's name has 12 characters. We re…" at bounding box center [462, 213] width 524 height 69
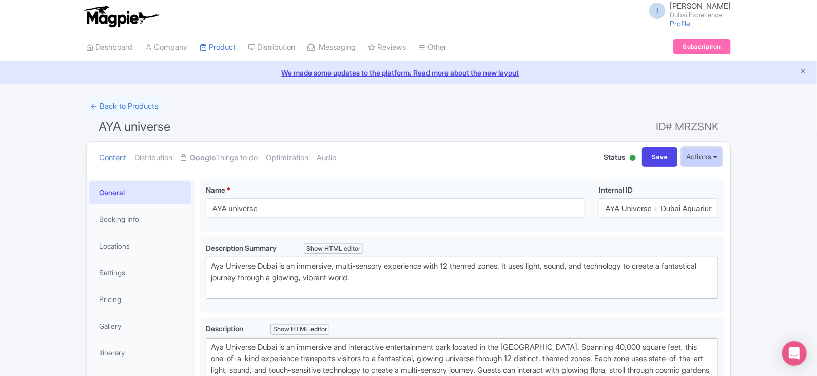
click at [693, 153] on button "Actions" at bounding box center [701, 156] width 41 height 19
click at [669, 157] on input "Save" at bounding box center [660, 156] width 36 height 19
type input "Saving..."
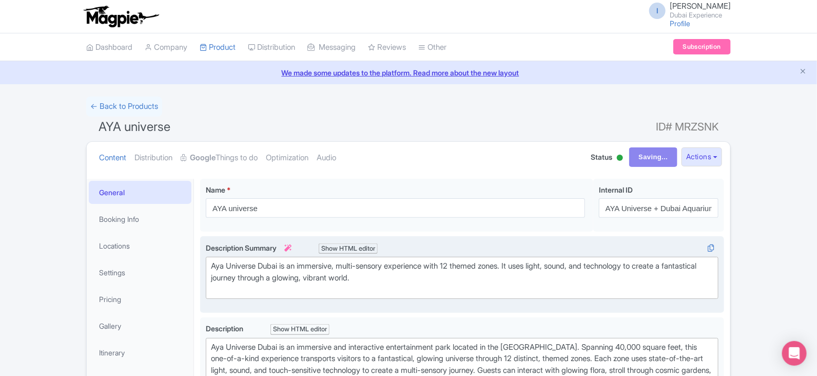
scroll to position [192, 0]
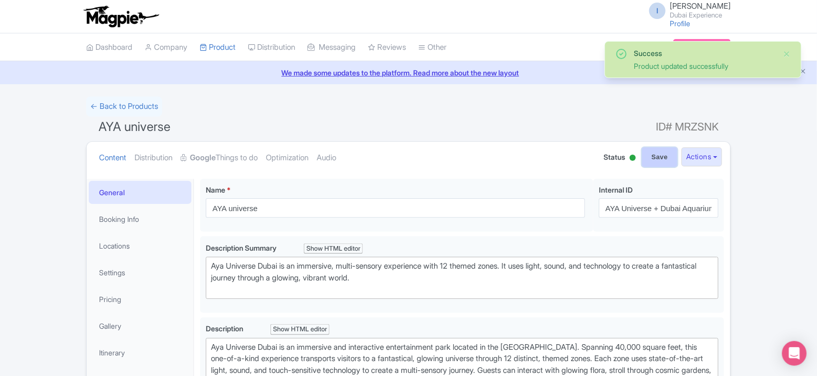
click at [650, 155] on input "Save" at bounding box center [660, 156] width 36 height 19
type input "Saving..."
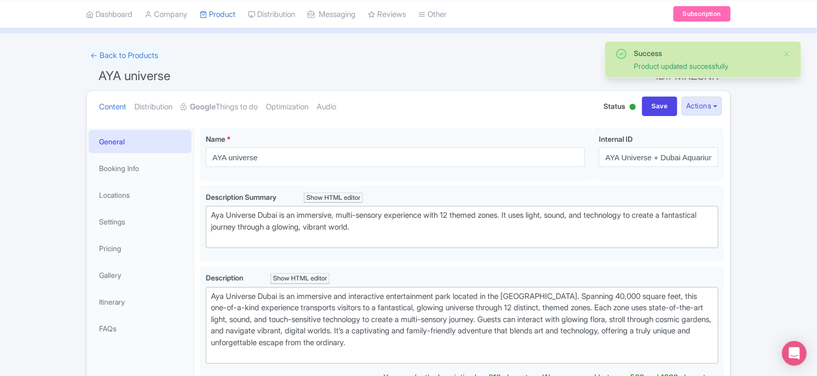
scroll to position [50, 0]
click at [657, 105] on input "Save" at bounding box center [660, 106] width 36 height 19
type input "Saving..."
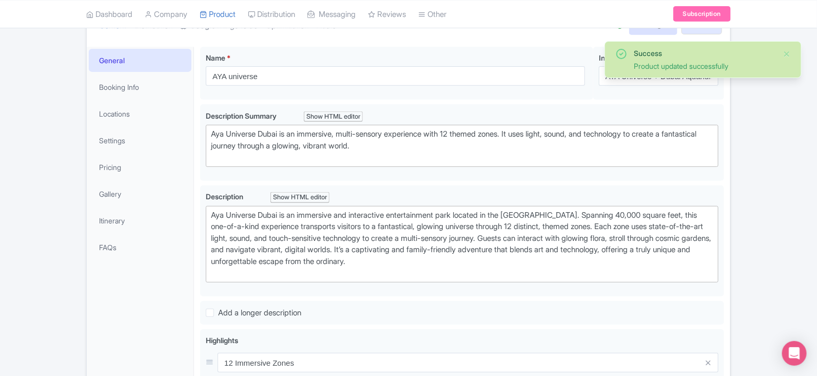
scroll to position [242, 0]
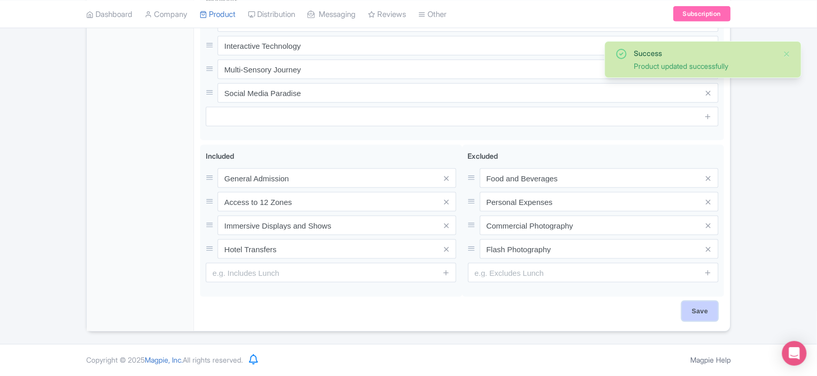
click at [698, 318] on input "Save" at bounding box center [700, 310] width 36 height 19
type input "Saving..."
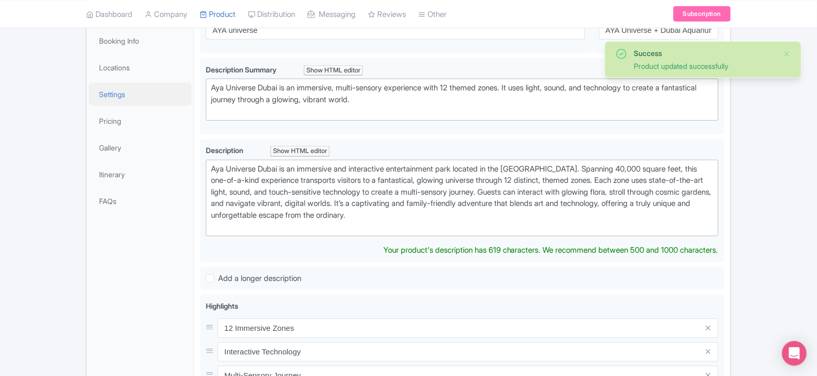
scroll to position [50, 0]
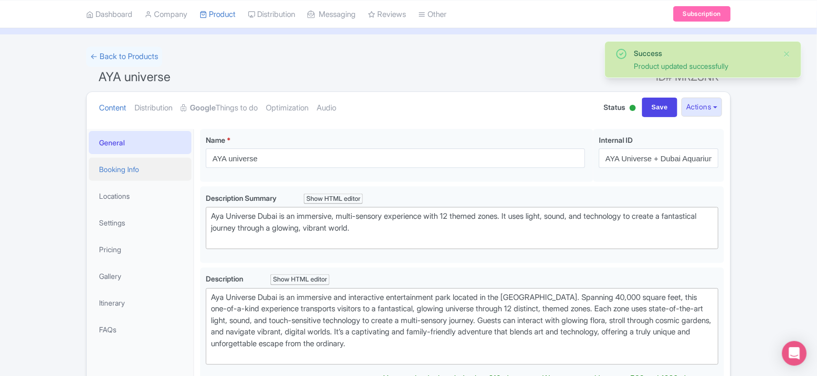
click at [141, 171] on link "Booking Info" at bounding box center [140, 169] width 103 height 23
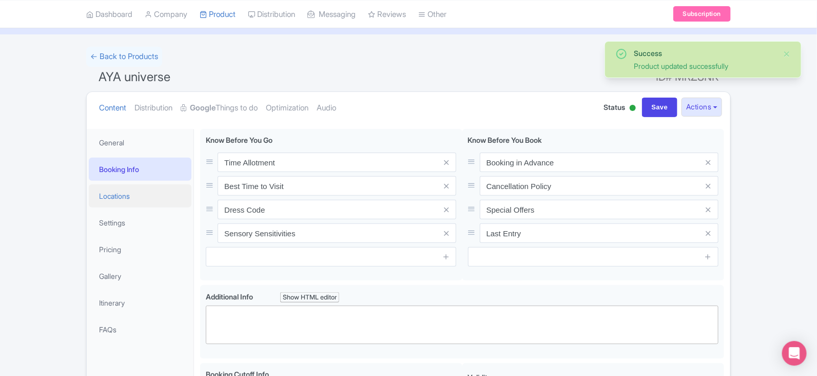
click at [141, 196] on link "Locations" at bounding box center [140, 195] width 103 height 23
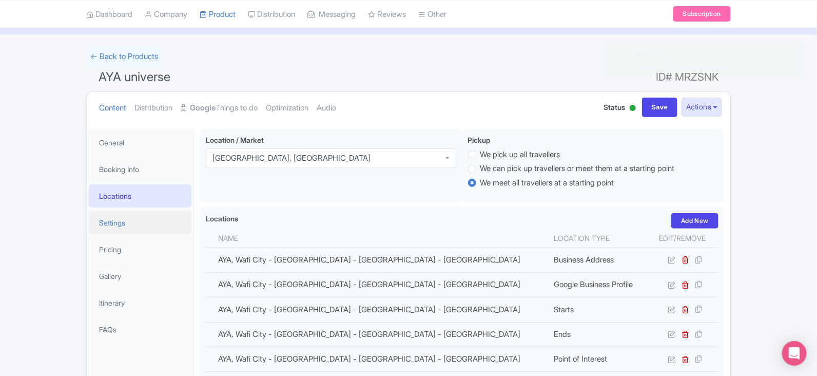
click at [124, 226] on link "Settings" at bounding box center [140, 222] width 103 height 23
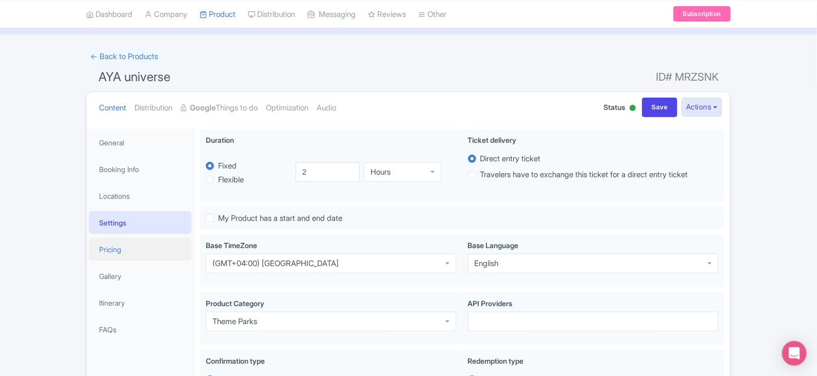
click at [122, 245] on link "Pricing" at bounding box center [140, 249] width 103 height 23
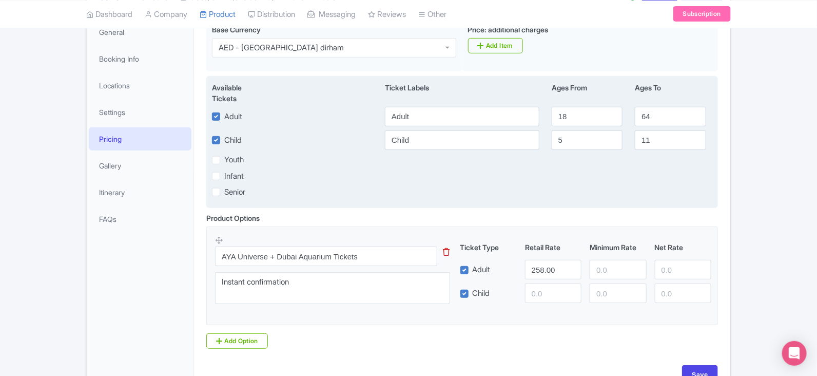
scroll to position [225, 0]
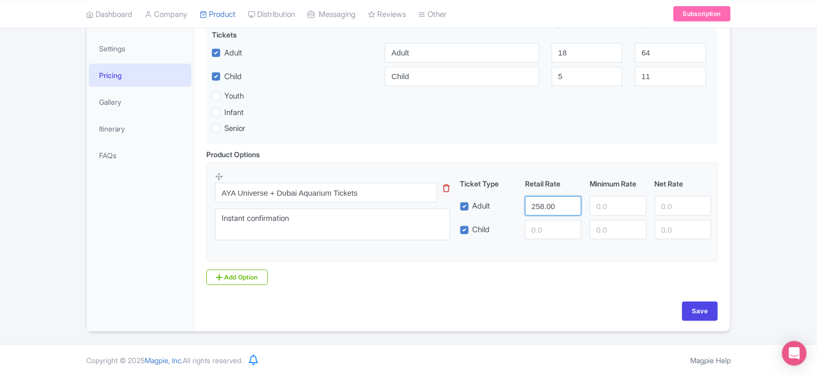
drag, startPoint x: 559, startPoint y: 209, endPoint x: 429, endPoint y: 209, distance: 130.3
click at [429, 209] on div "AYA Universe + Dubai Aquarium Tickets This tip has not data. Code: tip_option_n…" at bounding box center [462, 208] width 494 height 75
click at [560, 232] on input "number" at bounding box center [553, 229] width 56 height 19
click at [475, 282] on div "Product Options i AYA Universe + Dubai Aquarium Tickets This tip has not data. …" at bounding box center [462, 217] width 524 height 136
click at [686, 317] on input "Save" at bounding box center [700, 310] width 36 height 19
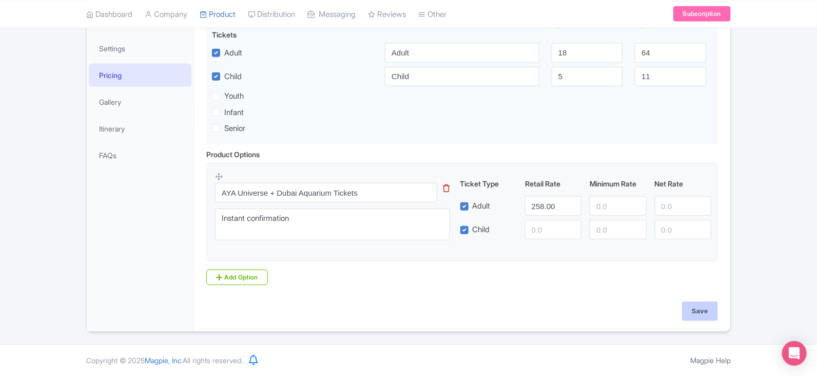
type input "Saving..."
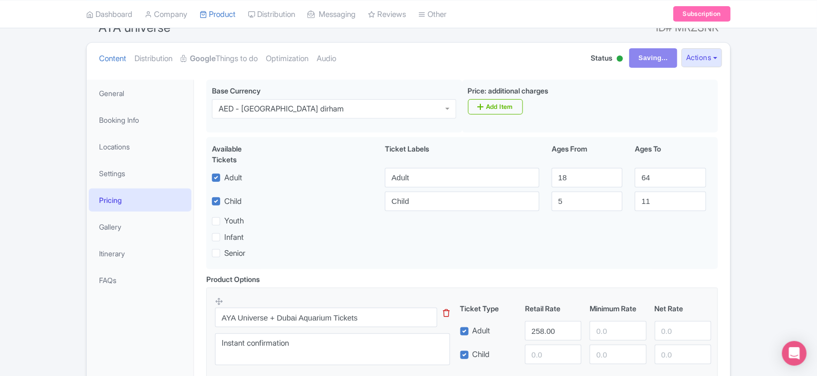
scroll to position [96, 0]
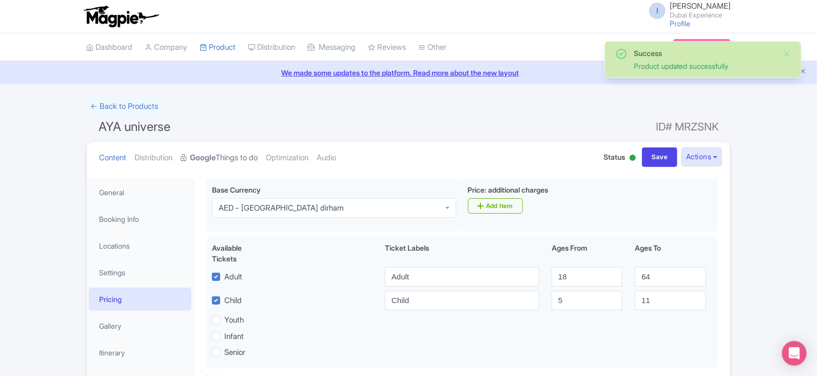
click at [215, 162] on strong "Google" at bounding box center [203, 158] width 26 height 12
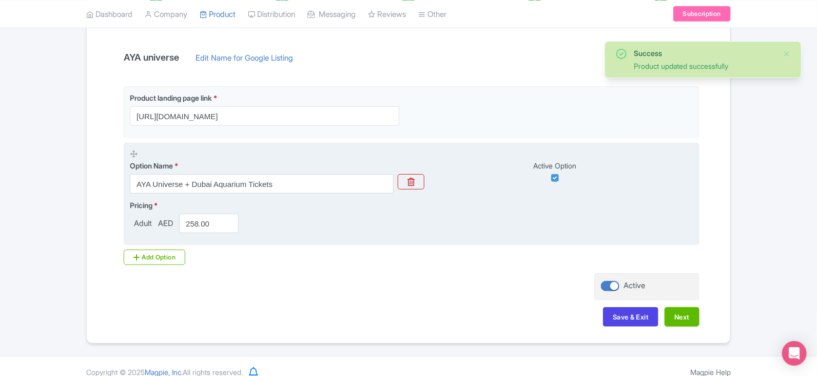
scroll to position [220, 0]
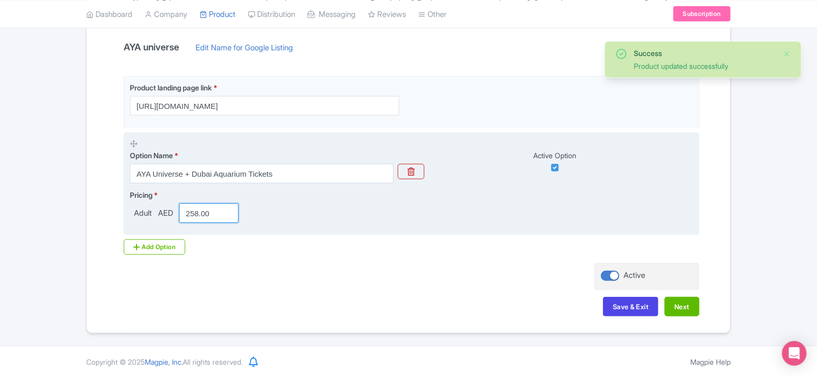
click at [220, 206] on input "258.00" at bounding box center [209, 212] width 60 height 19
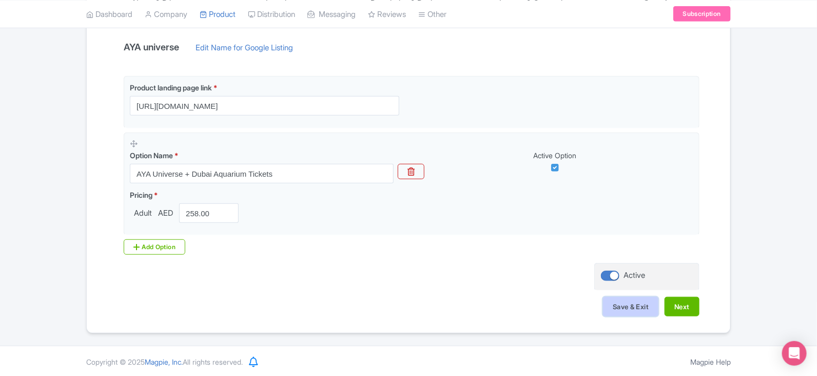
click at [645, 303] on button "Save & Exit" at bounding box center [630, 306] width 55 height 19
click at [673, 308] on button "Next" at bounding box center [681, 306] width 35 height 19
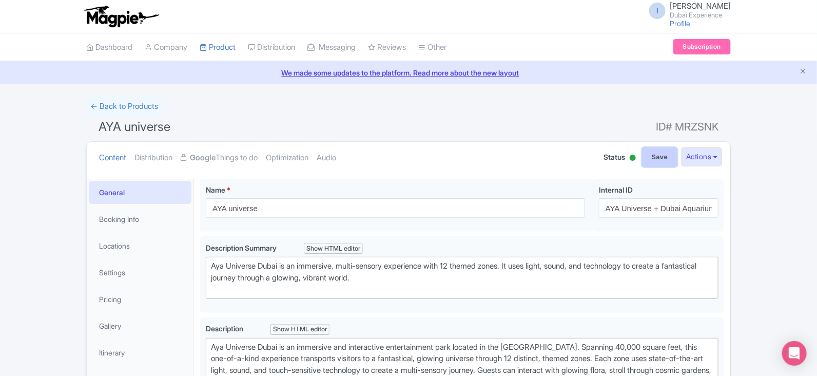
click at [649, 157] on input "Save" at bounding box center [660, 156] width 36 height 19
type input "Saving..."
click at [234, 160] on link "Google Things to do" at bounding box center [219, 158] width 77 height 32
click at [217, 147] on link "Google Things to do" at bounding box center [219, 158] width 77 height 32
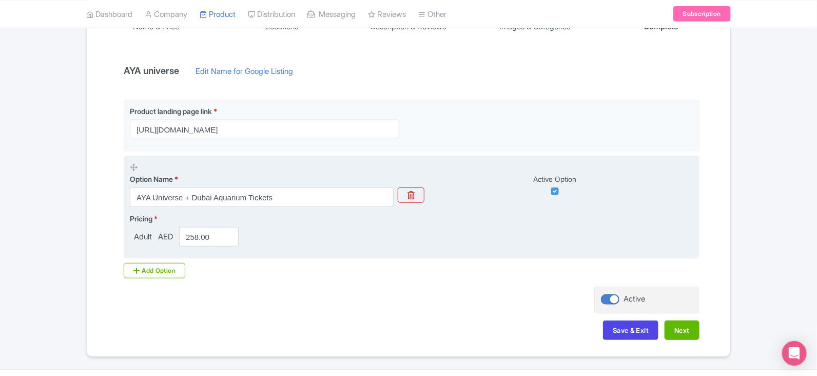
scroll to position [220, 0]
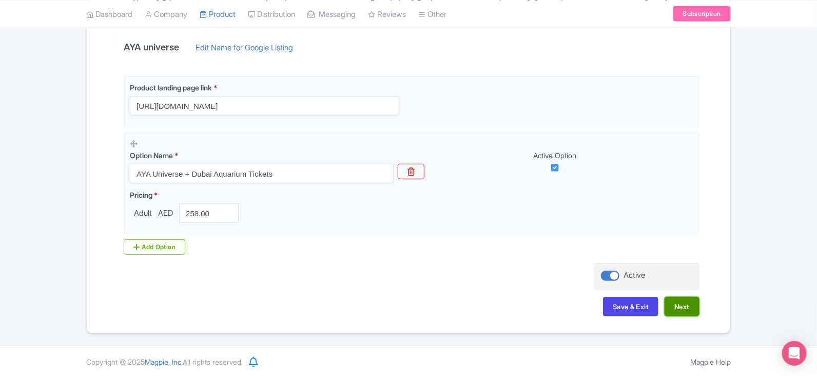
click at [677, 304] on button "Next" at bounding box center [681, 306] width 35 height 19
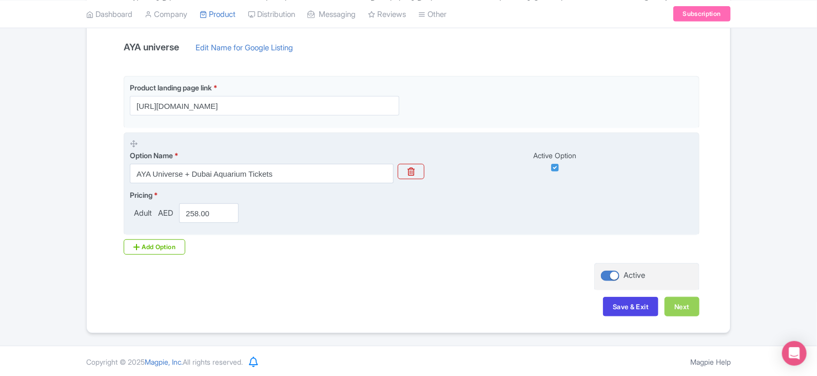
scroll to position [0, 0]
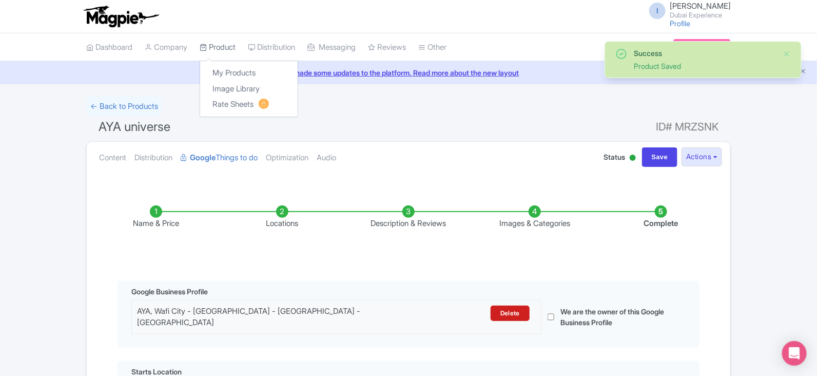
click at [229, 47] on link "Product" at bounding box center [218, 47] width 36 height 28
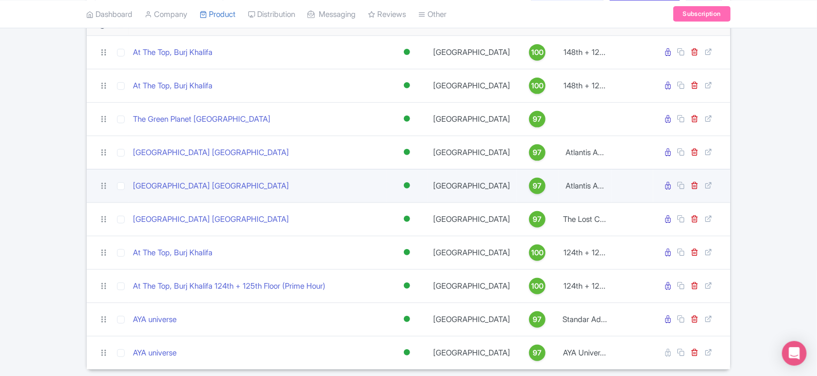
scroll to position [158, 0]
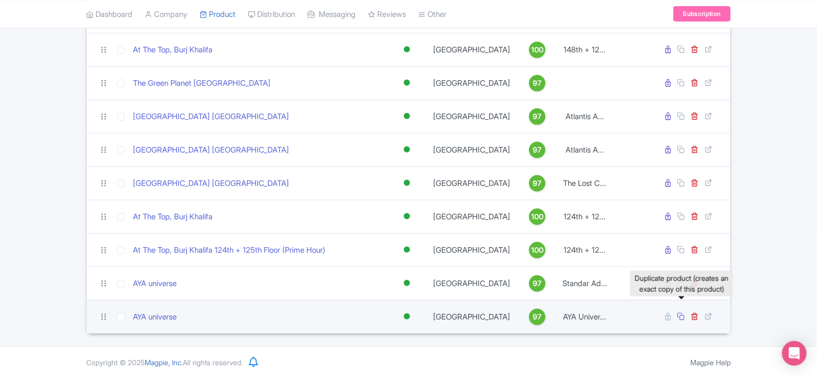
click at [684, 314] on icon at bounding box center [681, 316] width 8 height 8
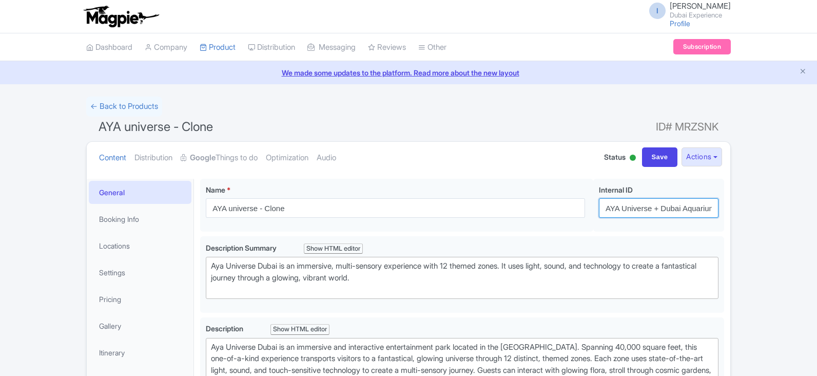
click at [647, 214] on input "AYA Universe + Dubai Aquarium Tickets" at bounding box center [659, 207] width 120 height 19
paste input "ya universe + Burj khalifa Non-Prime"
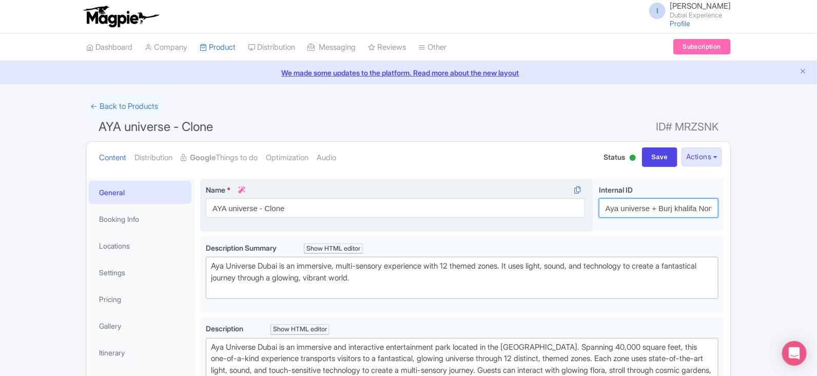
drag, startPoint x: 703, startPoint y: 205, endPoint x: 544, endPoint y: 208, distance: 158.6
click at [544, 208] on div "AYA universe - Clone Name * i AYA universe - Clone Your product's name has 20 c…" at bounding box center [462, 207] width 524 height 57
type input "Aya universe + Burj khalifa Non-Prime"
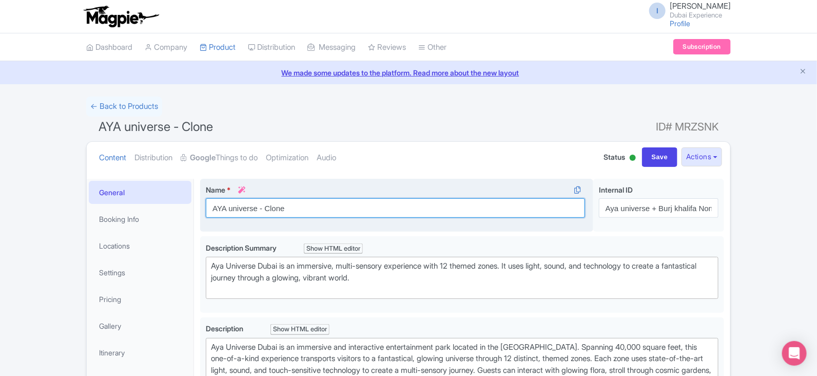
click at [442, 209] on input "AYA universe - Clone" at bounding box center [395, 207] width 379 height 19
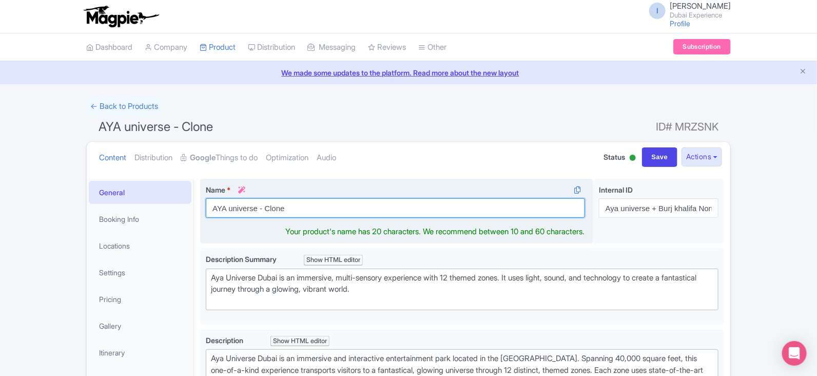
click at [438, 209] on input "AYA universe - Clone" at bounding box center [395, 207] width 379 height 19
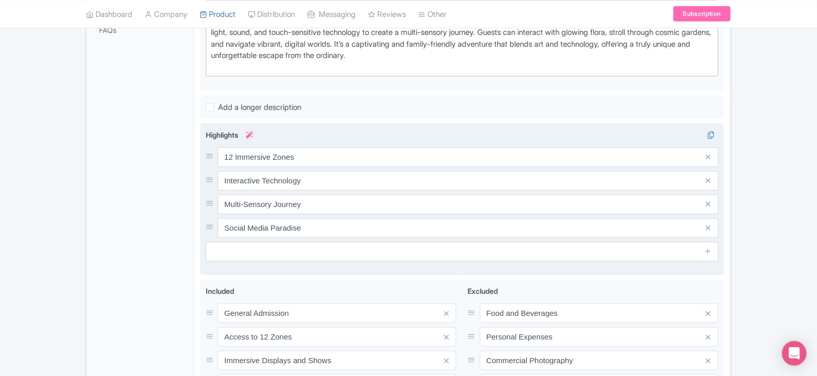
scroll to position [128, 0]
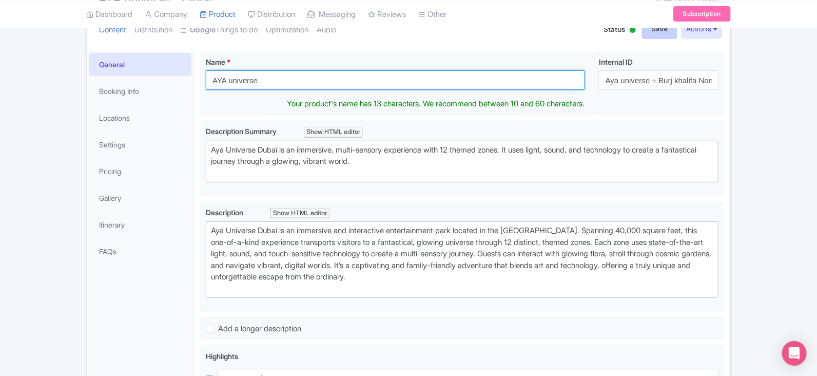
type input "AYA universe"
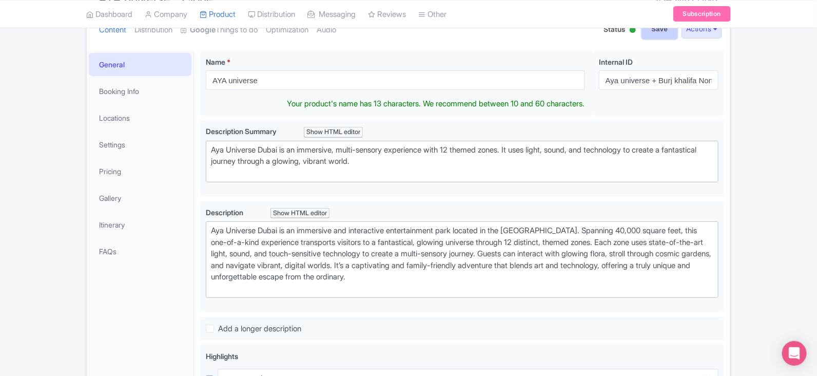
click at [662, 33] on input "Save" at bounding box center [660, 28] width 36 height 19
type input "Saving..."
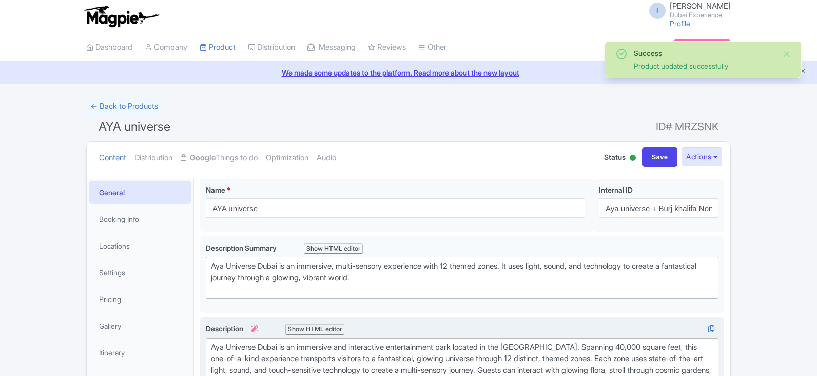
scroll to position [178, 0]
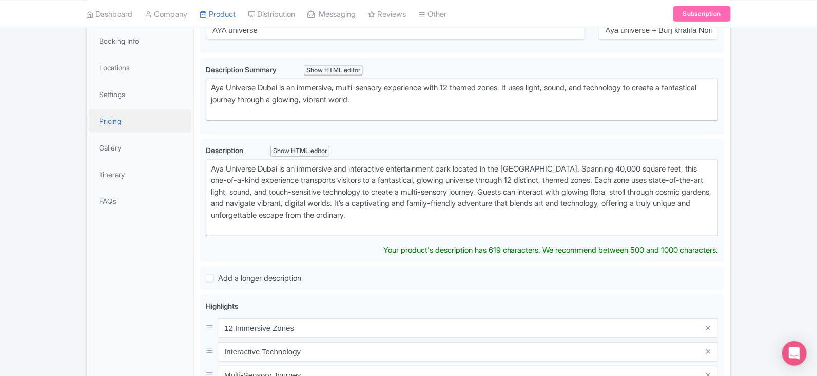
click at [133, 115] on link "Pricing" at bounding box center [140, 120] width 103 height 23
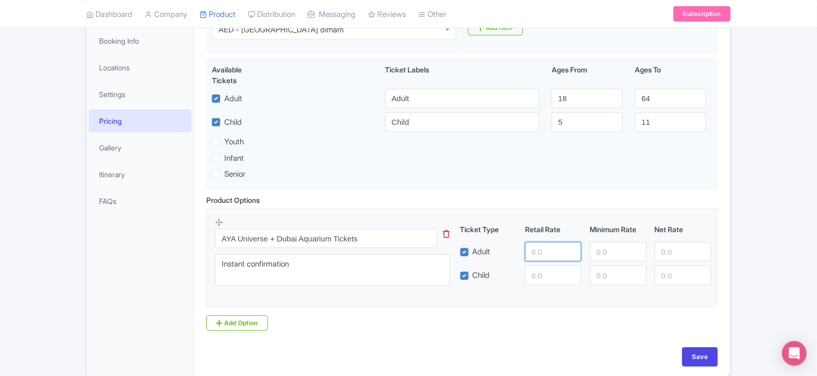
click at [549, 258] on input "number" at bounding box center [553, 251] width 56 height 19
paste input "158.96"
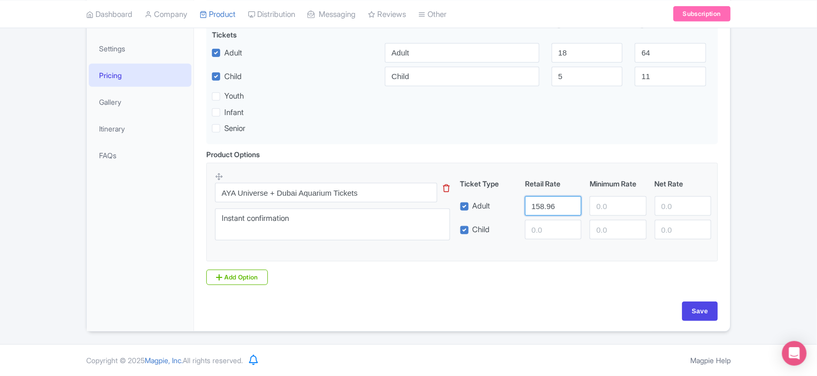
scroll to position [225, 0]
type input "158.96"
click at [553, 237] on input "number" at bounding box center [553, 229] width 56 height 19
